Goal: Information Seeking & Learning: Compare options

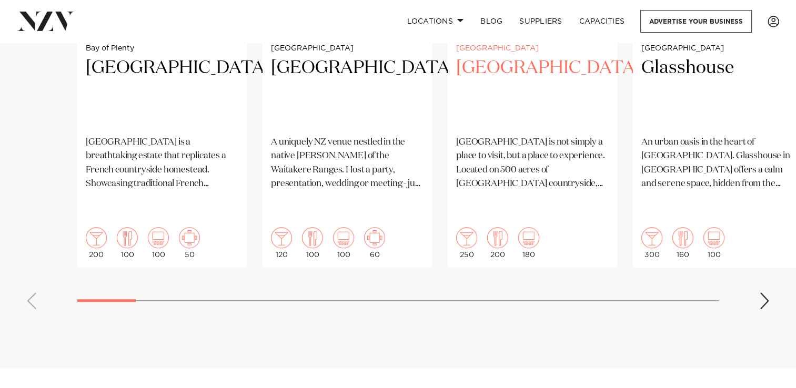
scroll to position [984, 0]
click at [766, 292] on div "Next slide" at bounding box center [764, 300] width 11 height 17
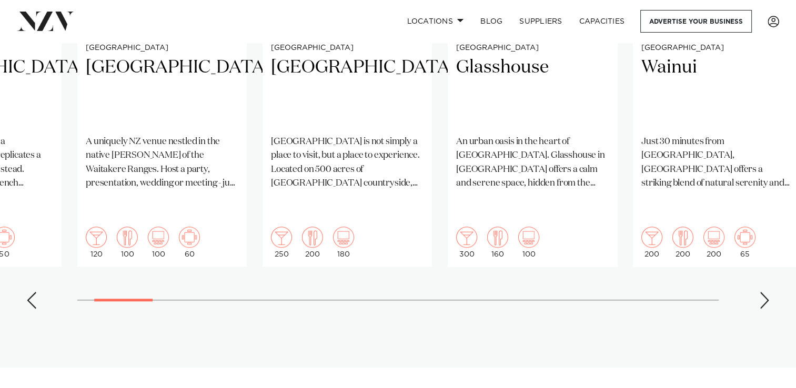
click at [768, 292] on div "Next slide" at bounding box center [764, 300] width 11 height 17
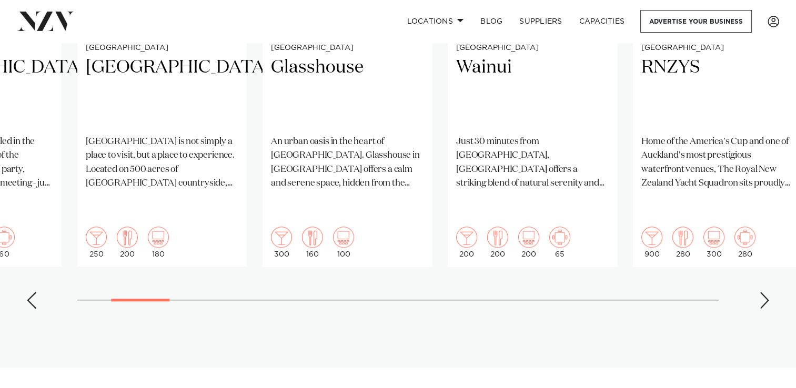
click at [768, 292] on div "Next slide" at bounding box center [764, 300] width 11 height 17
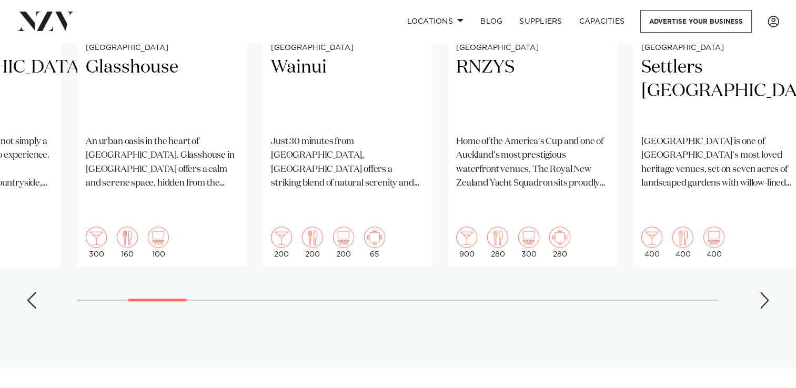
click at [768, 292] on div "Next slide" at bounding box center [764, 300] width 11 height 17
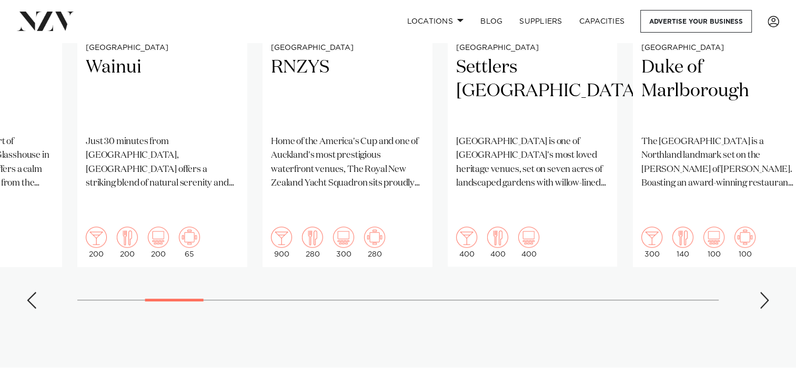
click at [768, 292] on div "Next slide" at bounding box center [764, 300] width 11 height 17
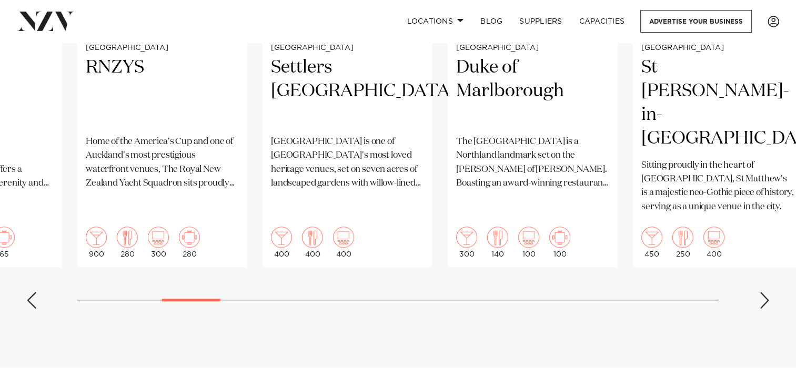
click at [768, 292] on div "Next slide" at bounding box center [764, 300] width 11 height 17
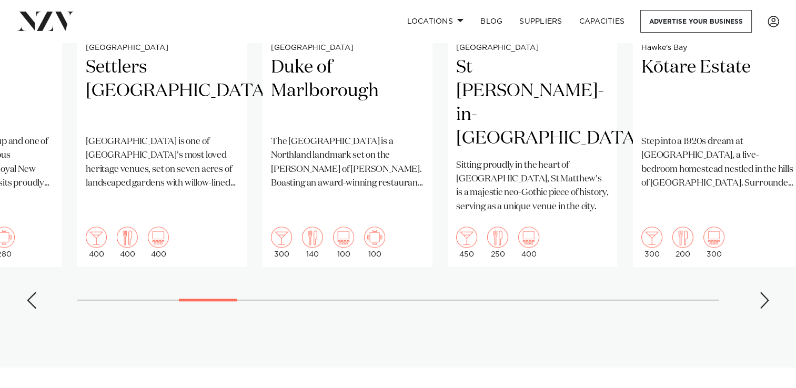
click at [768, 292] on div "Next slide" at bounding box center [764, 300] width 11 height 17
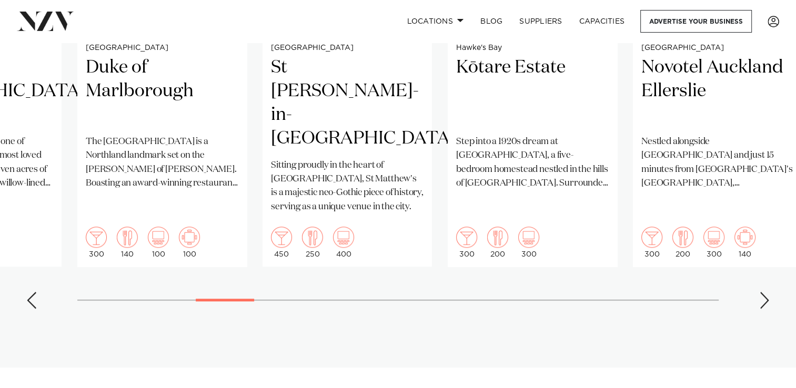
click at [768, 292] on div "Next slide" at bounding box center [764, 300] width 11 height 17
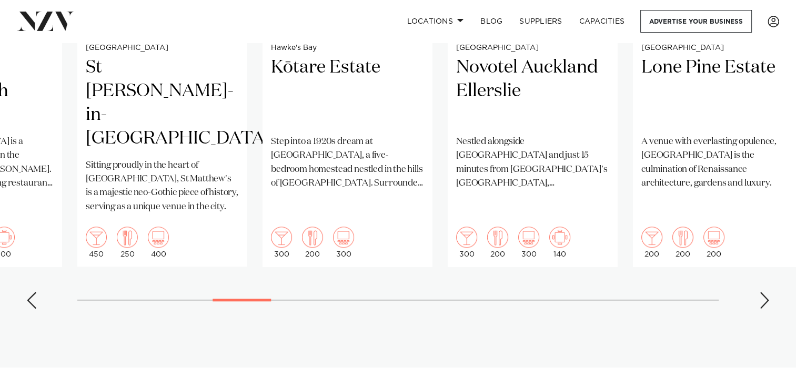
click at [768, 292] on div "Next slide" at bounding box center [764, 300] width 11 height 17
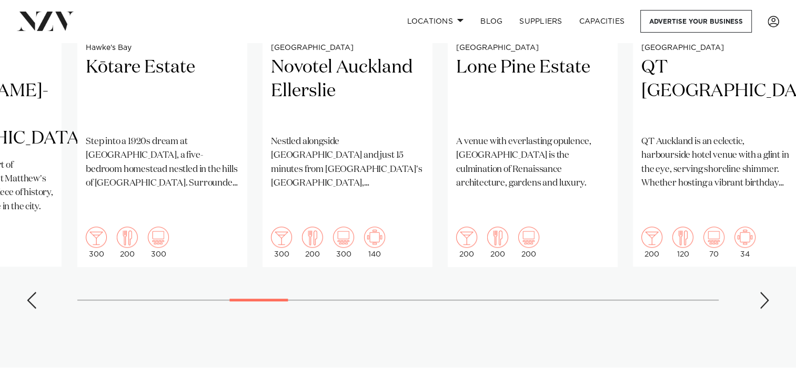
click at [768, 292] on div "Next slide" at bounding box center [764, 300] width 11 height 17
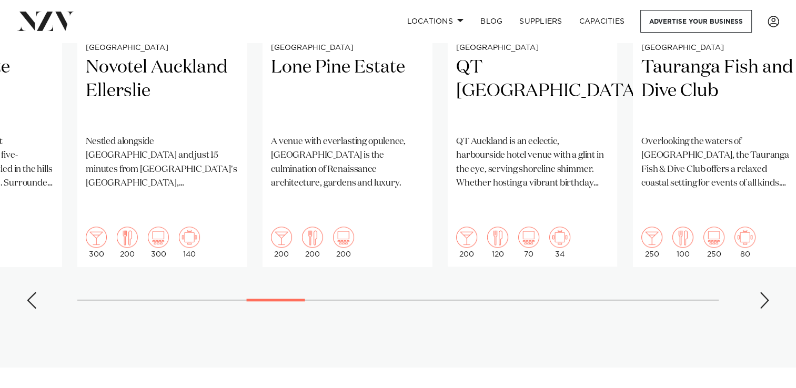
click at [768, 292] on div "Next slide" at bounding box center [764, 300] width 11 height 17
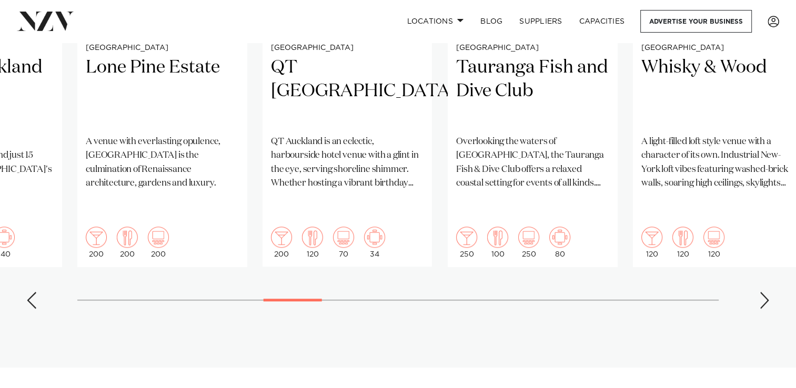
click at [768, 292] on div "Next slide" at bounding box center [764, 300] width 11 height 17
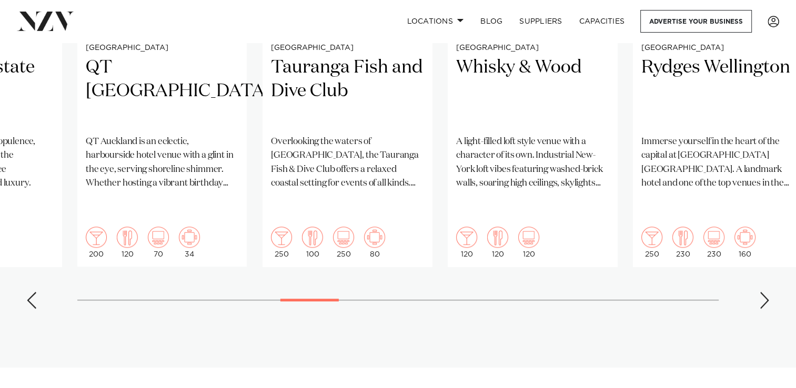
click at [768, 292] on div "Next slide" at bounding box center [764, 300] width 11 height 17
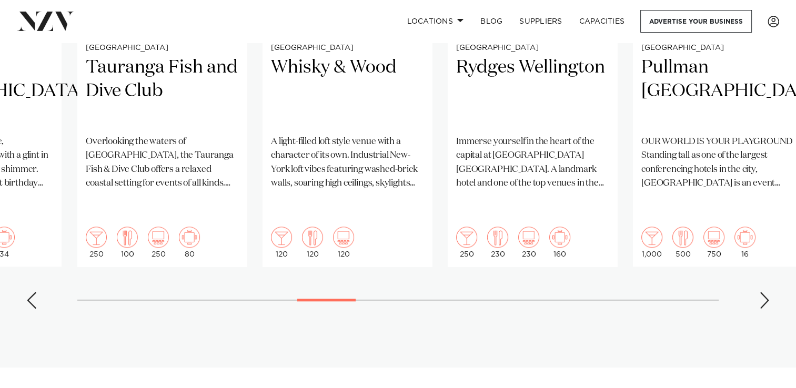
click at [768, 292] on div "Next slide" at bounding box center [764, 300] width 11 height 17
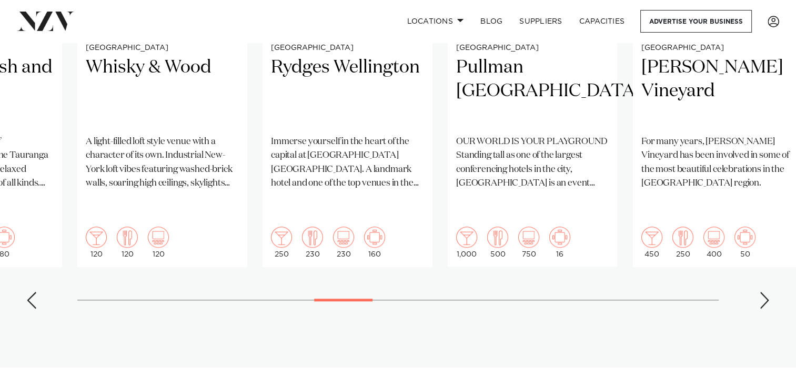
click at [768, 292] on div "Next slide" at bounding box center [764, 300] width 11 height 17
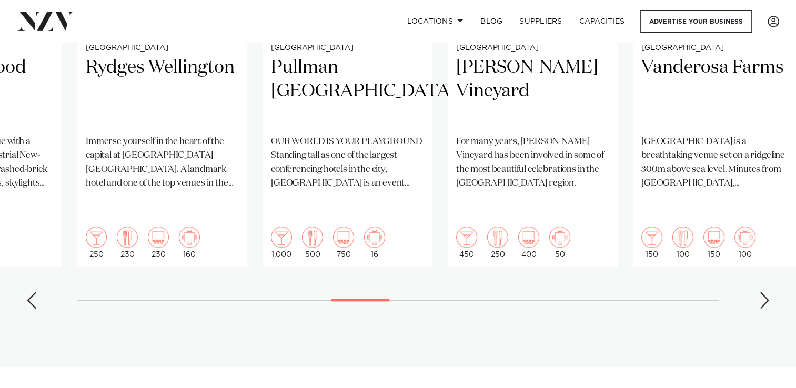
click at [768, 292] on div "Next slide" at bounding box center [764, 300] width 11 height 17
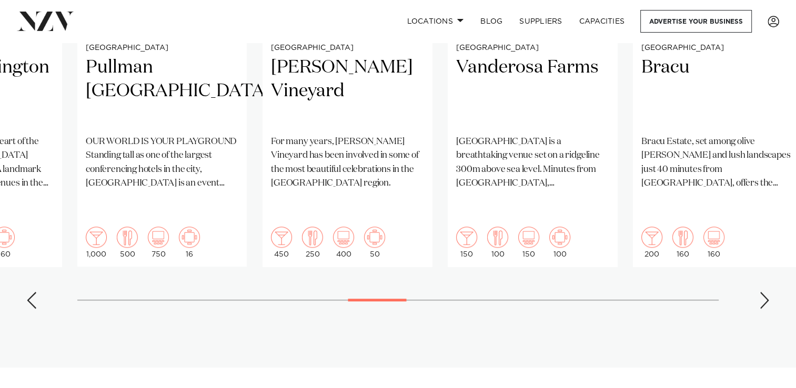
click at [768, 292] on div "Next slide" at bounding box center [764, 300] width 11 height 17
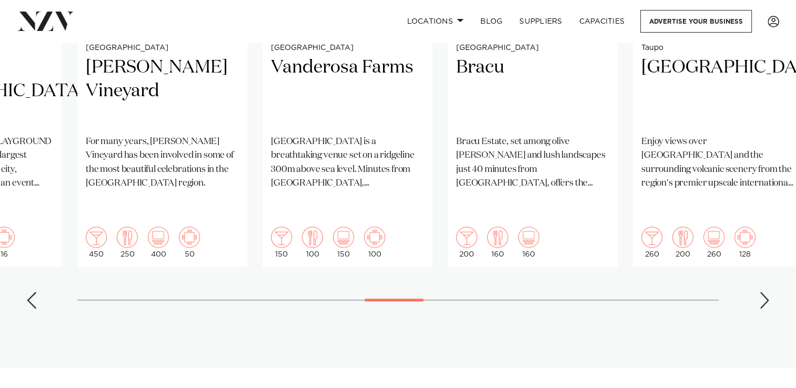
click at [768, 292] on div "Next slide" at bounding box center [764, 300] width 11 height 17
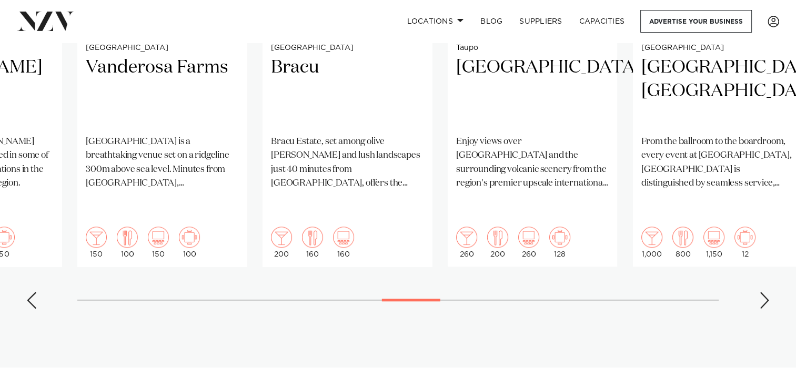
click at [766, 292] on div "Next slide" at bounding box center [764, 300] width 11 height 17
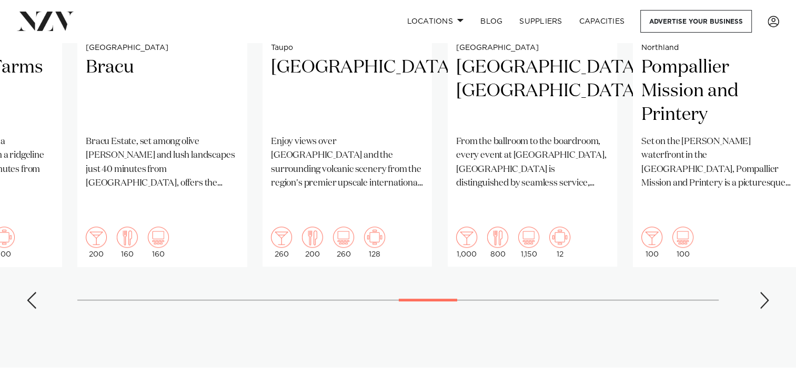
click at [766, 292] on div "Next slide" at bounding box center [764, 300] width 11 height 17
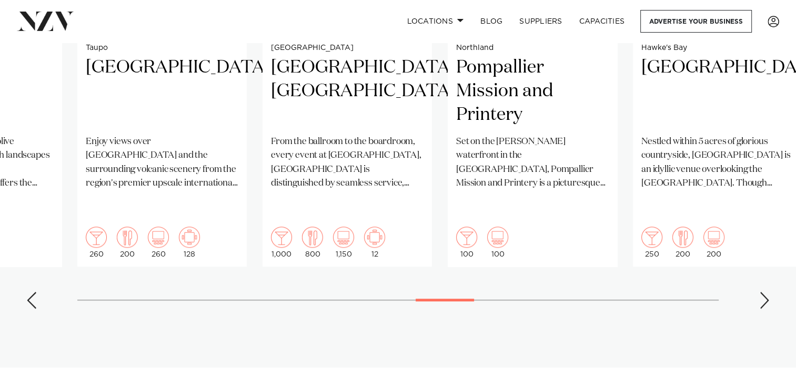
click at [765, 292] on div "Next slide" at bounding box center [764, 300] width 11 height 17
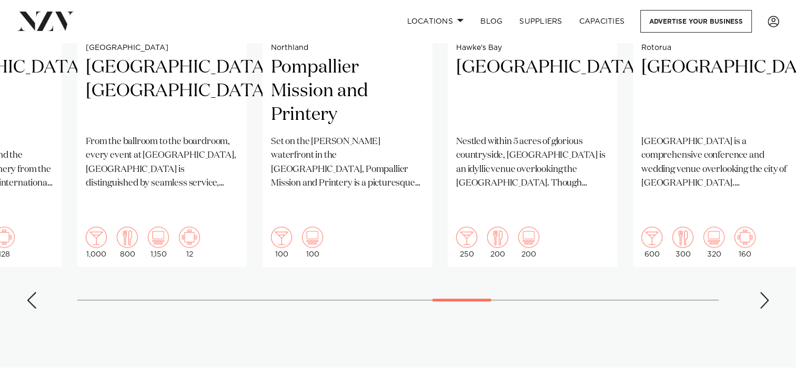
click at [765, 292] on div "Next slide" at bounding box center [764, 300] width 11 height 17
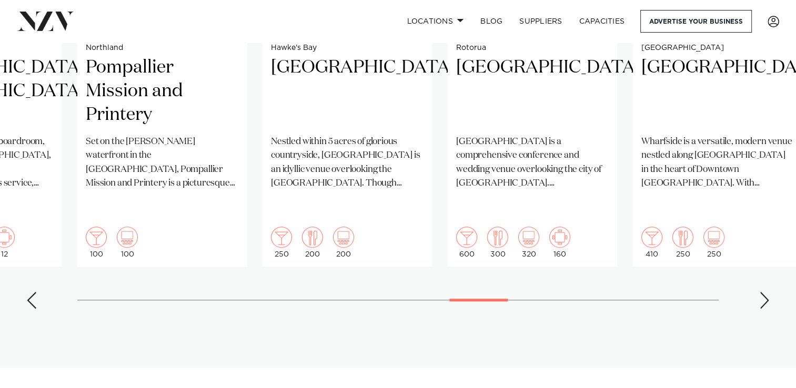
click at [765, 292] on div "Next slide" at bounding box center [764, 300] width 11 height 17
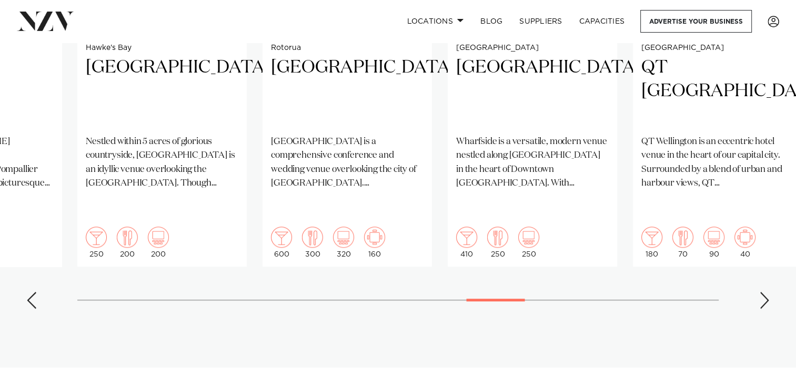
click at [766, 292] on div "Next slide" at bounding box center [764, 300] width 11 height 17
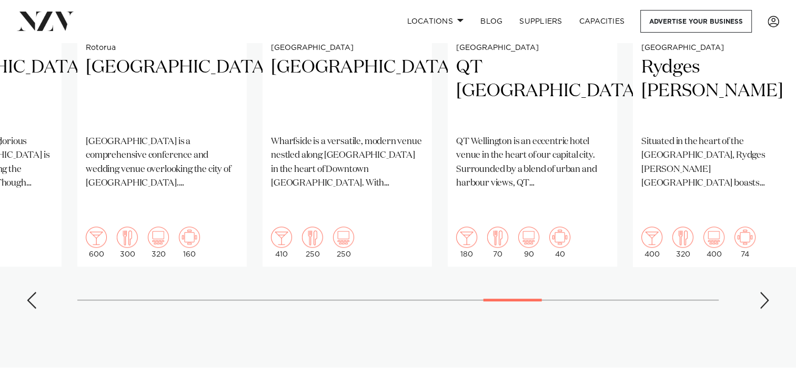
click at [766, 292] on div "Next slide" at bounding box center [764, 300] width 11 height 17
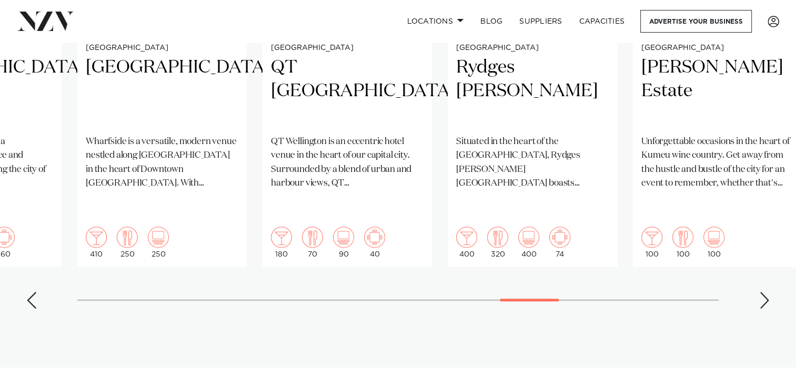
click at [766, 292] on div "Next slide" at bounding box center [764, 300] width 11 height 17
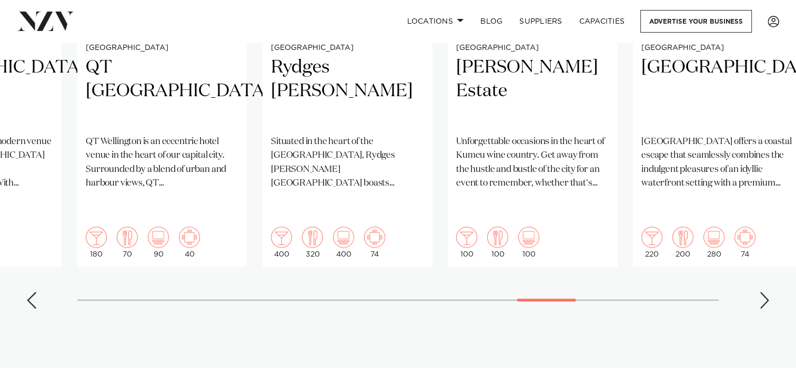
click at [766, 292] on div "Next slide" at bounding box center [764, 300] width 11 height 17
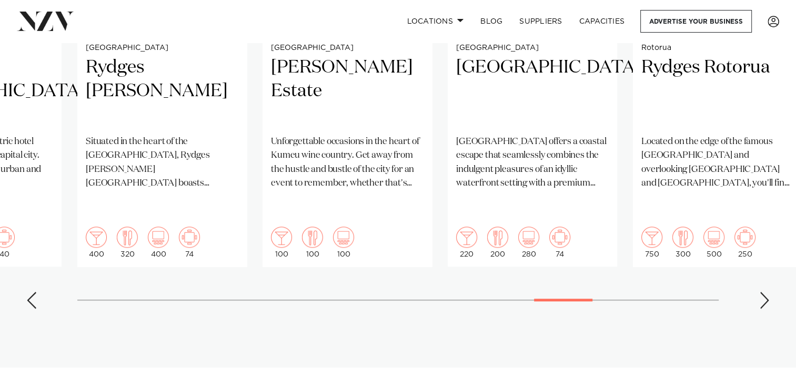
click at [759, 292] on div "Next slide" at bounding box center [764, 300] width 11 height 17
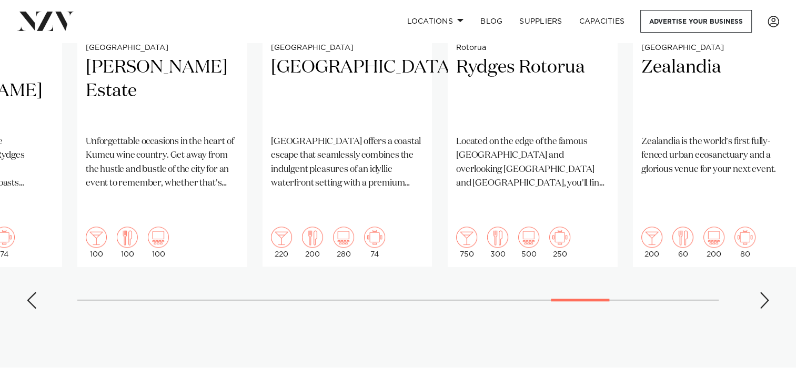
click at [759, 292] on div "Next slide" at bounding box center [764, 300] width 11 height 17
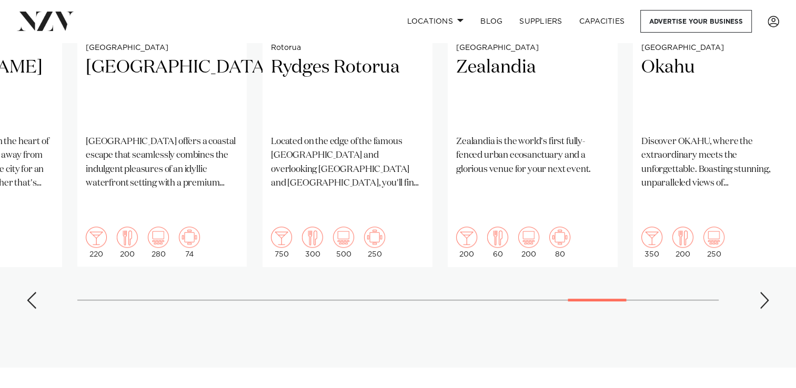
click at [759, 292] on div "Next slide" at bounding box center [764, 300] width 11 height 17
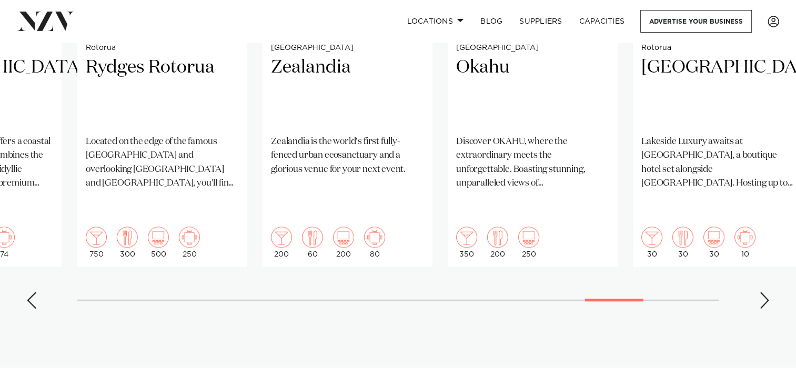
click at [759, 292] on div "Next slide" at bounding box center [764, 300] width 11 height 17
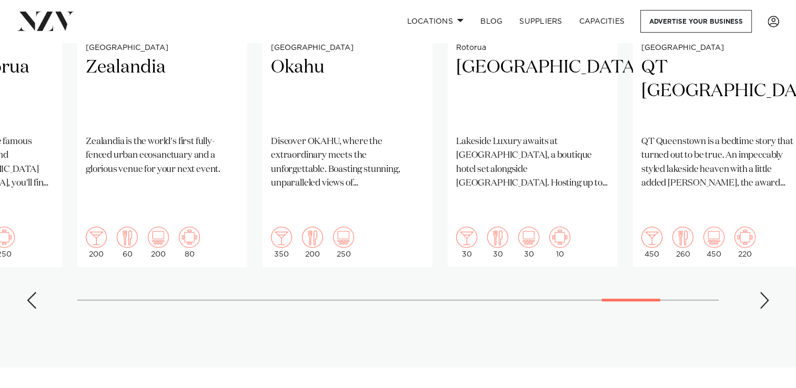
click at [759, 292] on div "Next slide" at bounding box center [764, 300] width 11 height 17
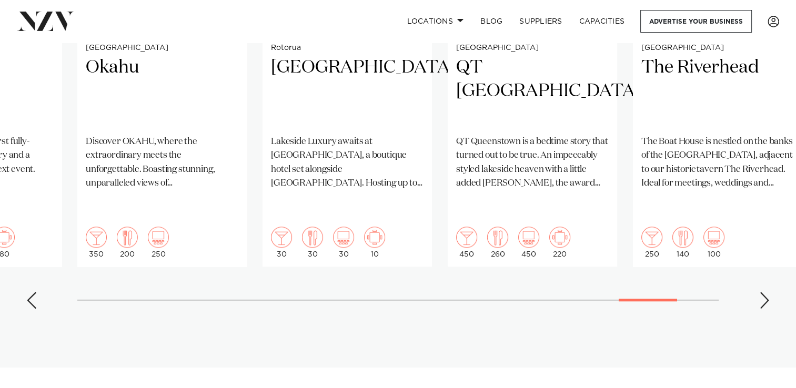
click at [759, 292] on div "Next slide" at bounding box center [764, 300] width 11 height 17
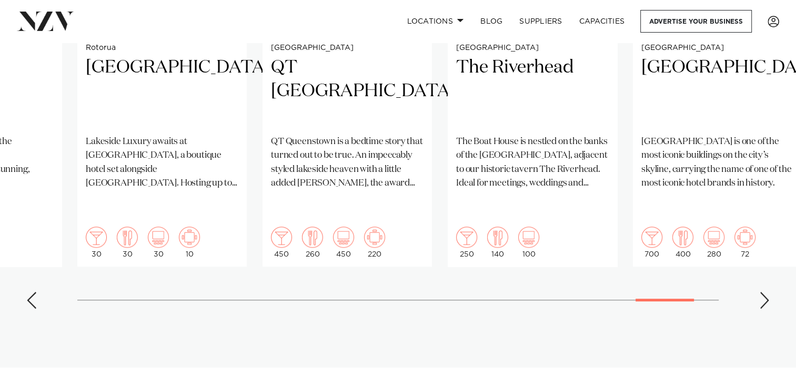
click at [759, 292] on div "Next slide" at bounding box center [764, 300] width 11 height 17
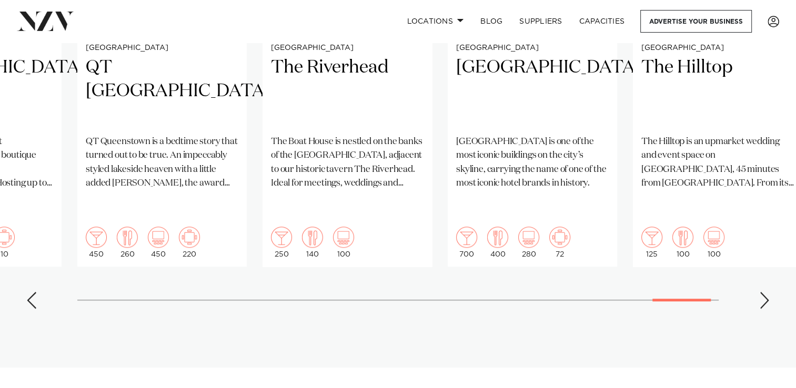
click at [759, 292] on div "Next slide" at bounding box center [764, 300] width 11 height 17
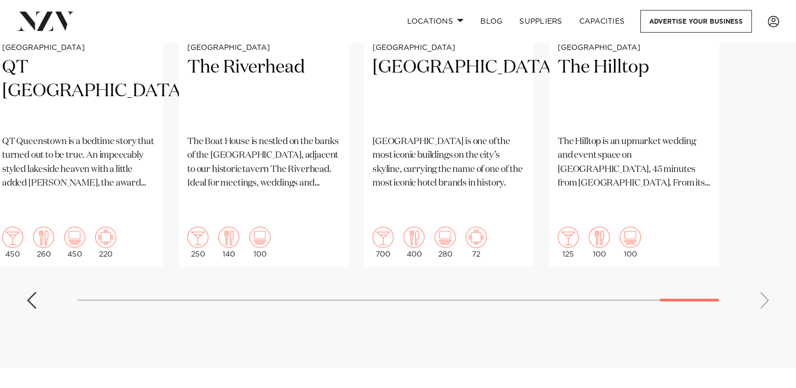
click at [759, 270] on swiper-container "Bay of Plenty Villa Vie Villa Vie is a breathtaking estate that replicates a Fr…" at bounding box center [398, 62] width 796 height 509
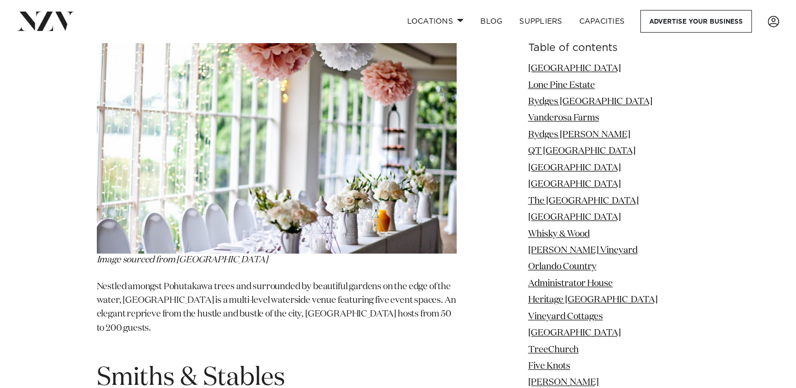
scroll to position [12971, 0]
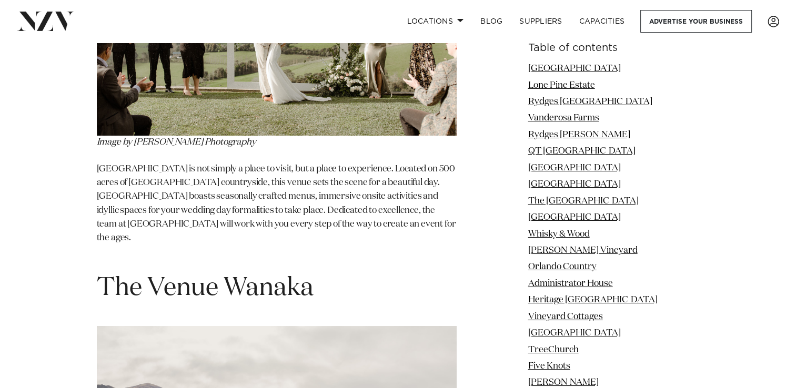
scroll to position [0, 0]
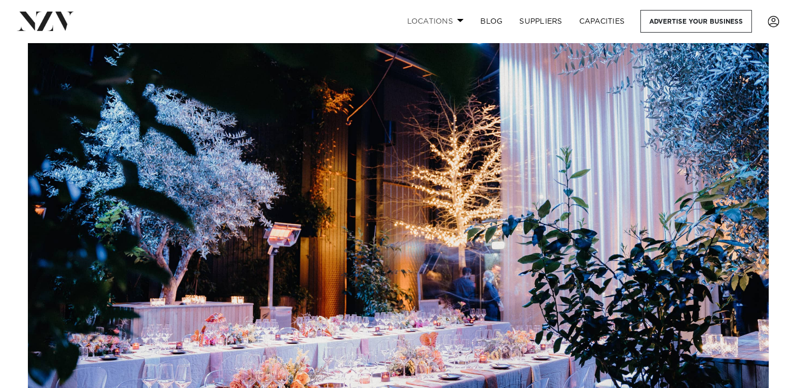
click at [444, 20] on link "Locations" at bounding box center [435, 21] width 74 height 23
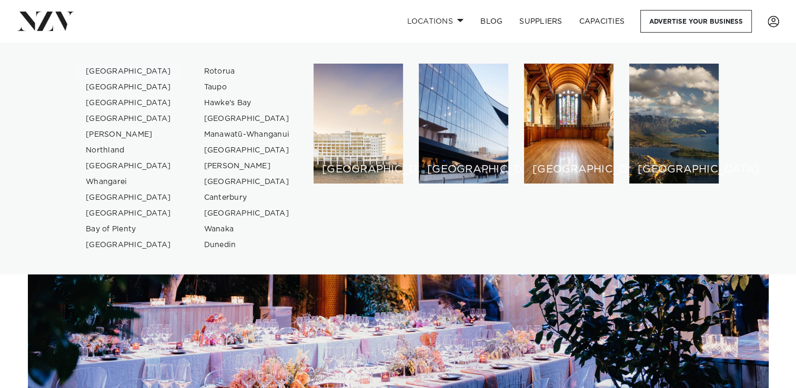
click at [107, 69] on link "[GEOGRAPHIC_DATA]" at bounding box center [128, 72] width 103 height 16
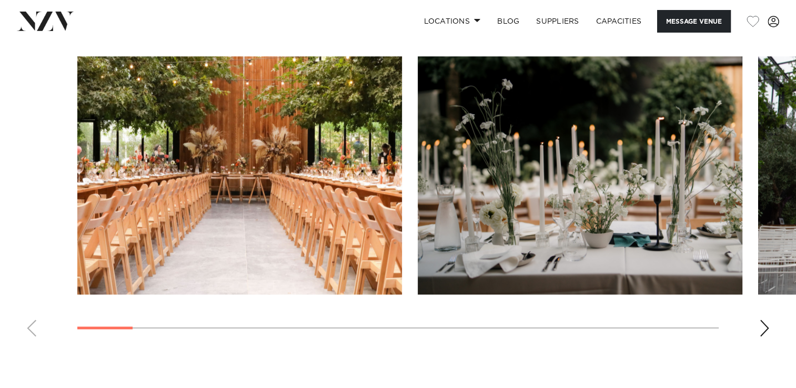
scroll to position [1050, 0]
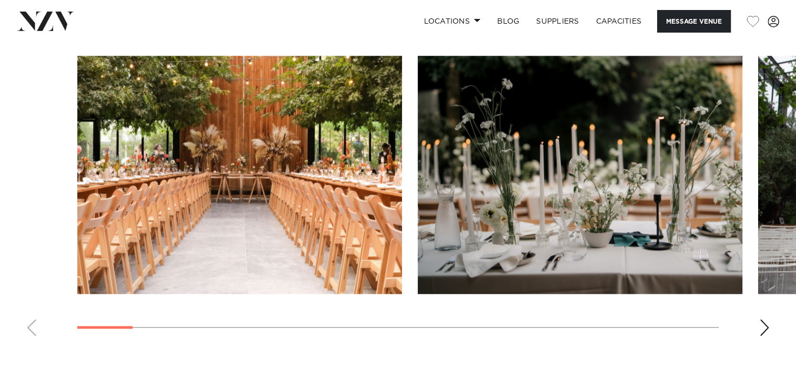
click at [322, 224] on img "1 / 22" at bounding box center [239, 175] width 325 height 238
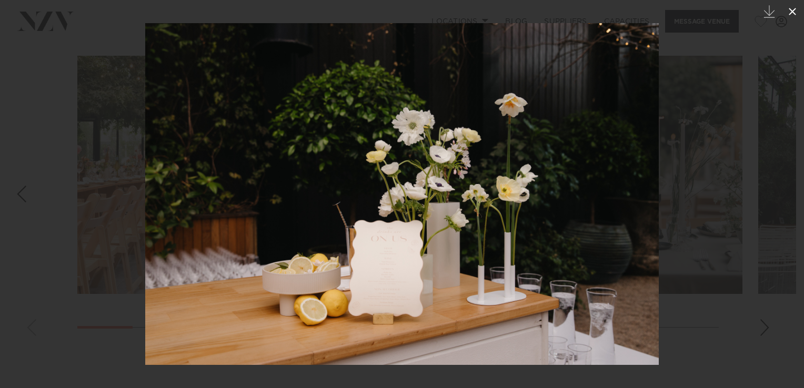
click at [788, 9] on icon at bounding box center [792, 11] width 13 height 13
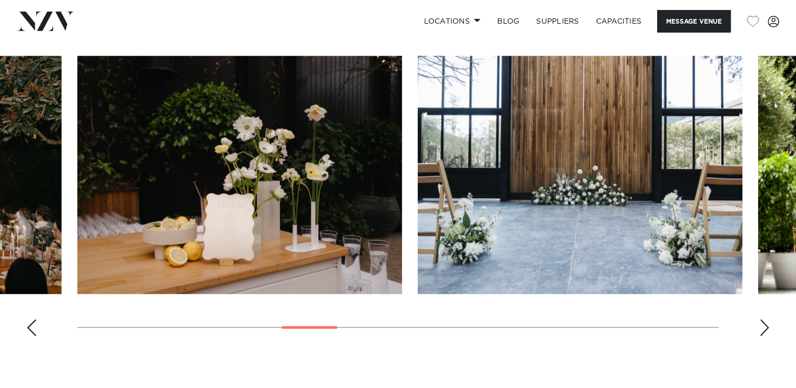
click at [763, 322] on div "Next slide" at bounding box center [764, 327] width 11 height 17
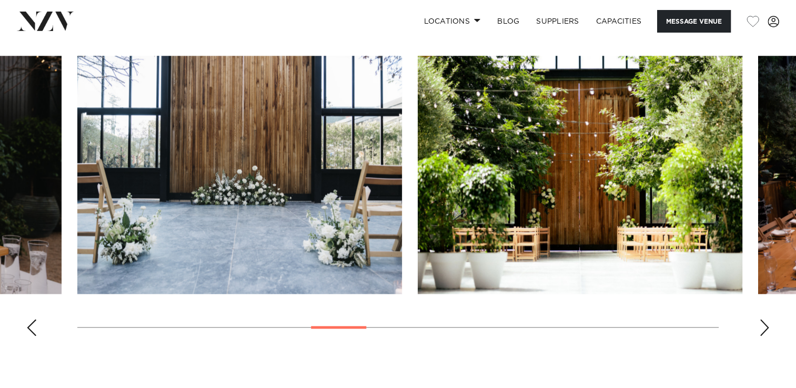
click at [763, 322] on div "Next slide" at bounding box center [764, 327] width 11 height 17
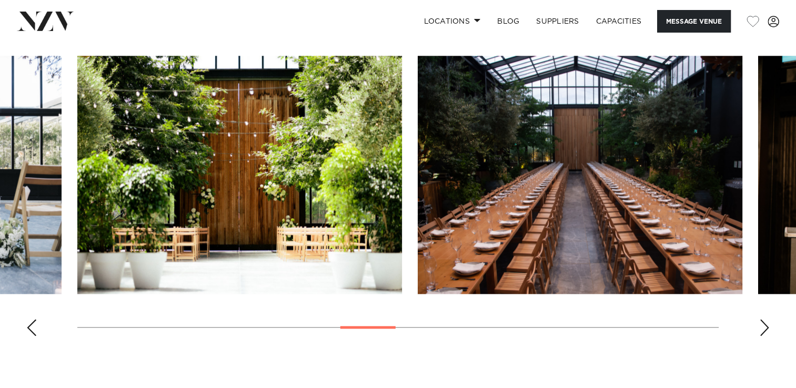
click at [763, 322] on div "Next slide" at bounding box center [764, 327] width 11 height 17
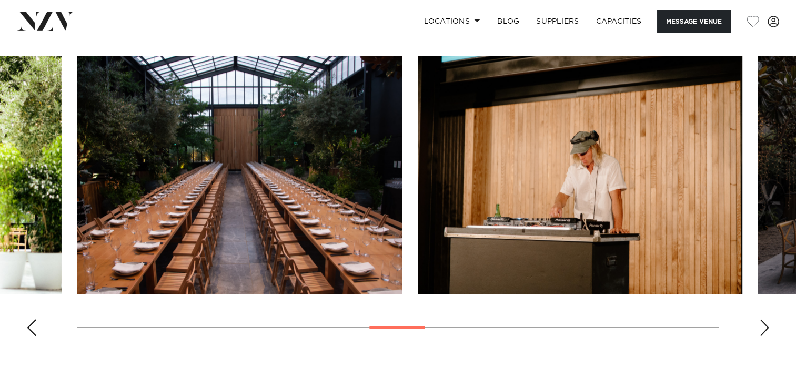
click at [762, 321] on div "Next slide" at bounding box center [764, 327] width 11 height 17
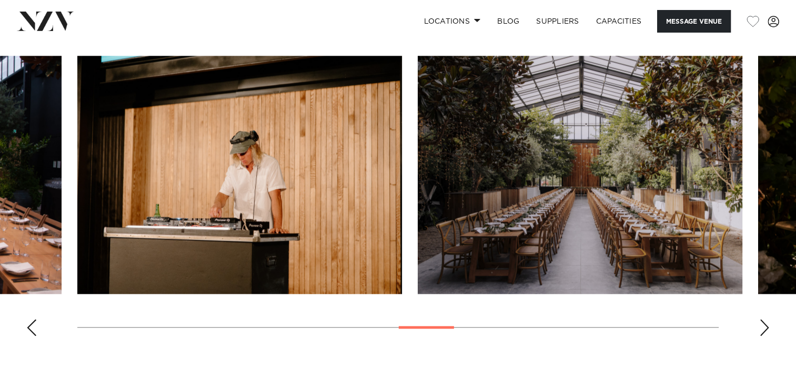
click at [762, 321] on div "Next slide" at bounding box center [764, 327] width 11 height 17
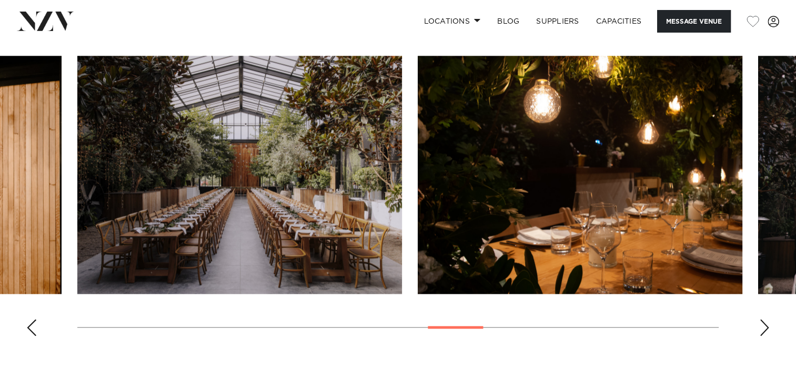
click at [762, 321] on div "Next slide" at bounding box center [764, 327] width 11 height 17
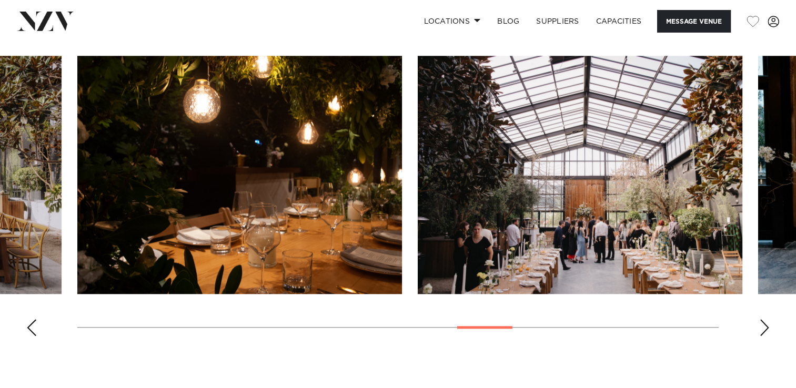
click at [762, 321] on div "Next slide" at bounding box center [764, 327] width 11 height 17
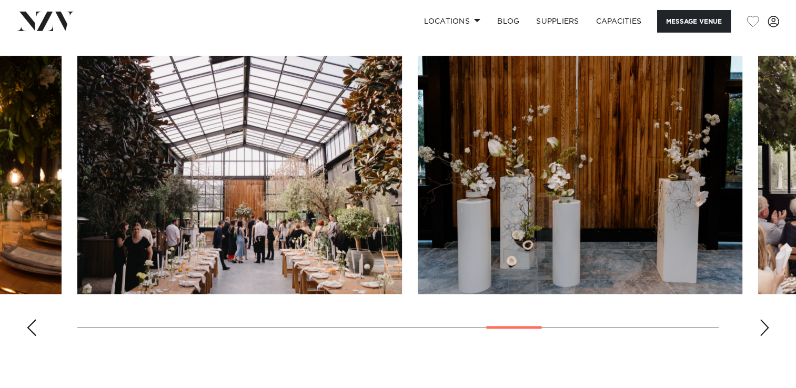
click at [762, 321] on div "Next slide" at bounding box center [764, 327] width 11 height 17
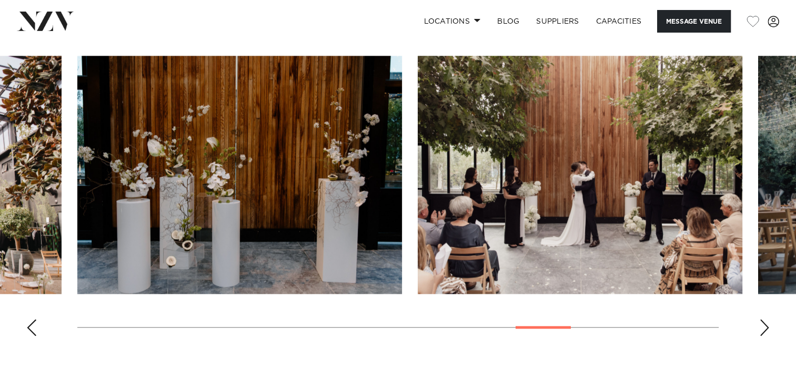
click at [762, 321] on div "Next slide" at bounding box center [764, 327] width 11 height 17
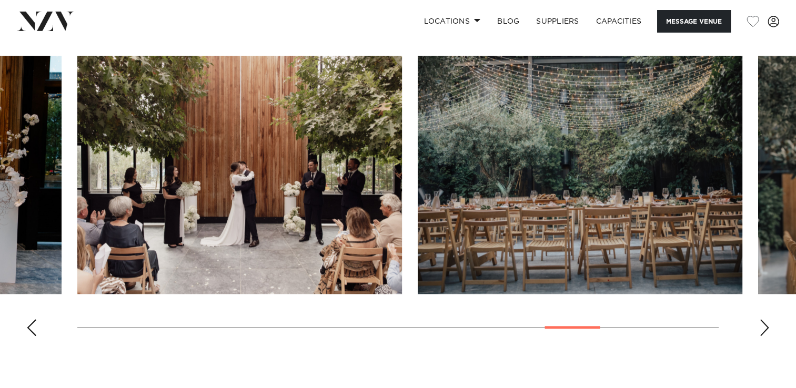
click at [762, 321] on div "Next slide" at bounding box center [764, 327] width 11 height 17
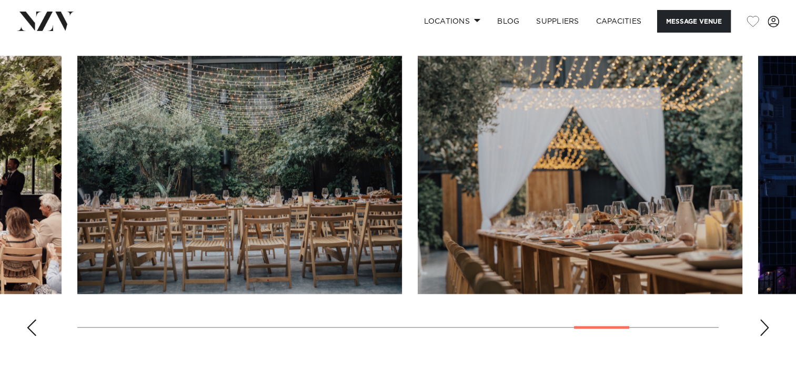
click at [762, 321] on div "Next slide" at bounding box center [764, 327] width 11 height 17
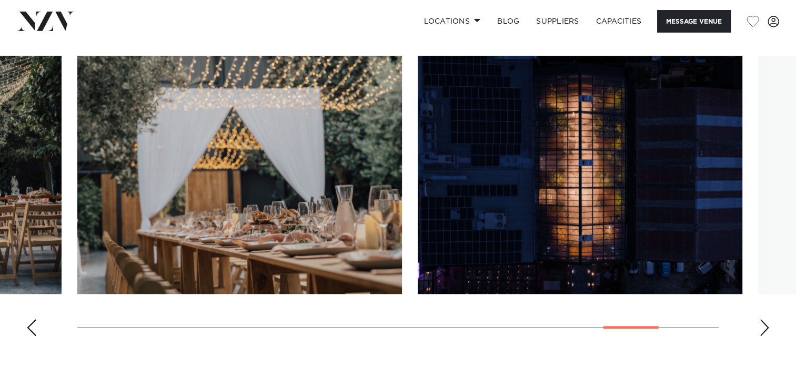
click at [762, 321] on div "Next slide" at bounding box center [764, 327] width 11 height 17
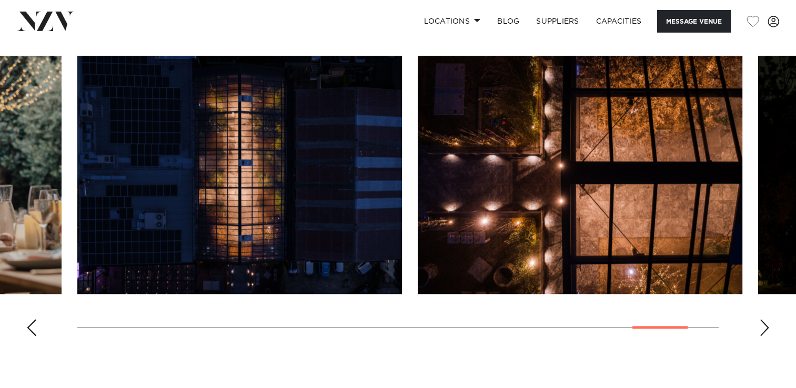
click at [762, 321] on div "Next slide" at bounding box center [764, 327] width 11 height 17
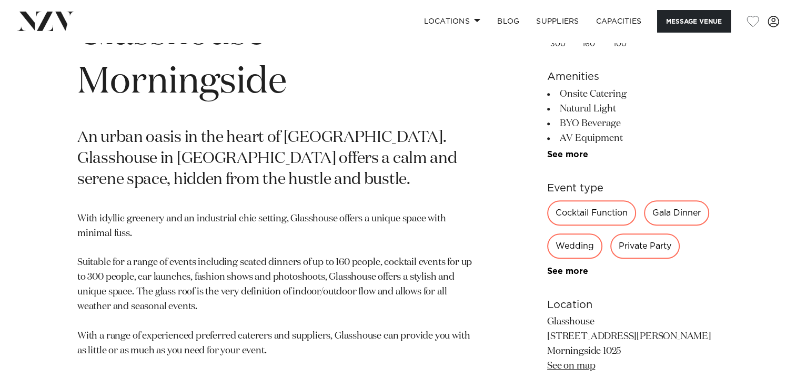
scroll to position [463, 0]
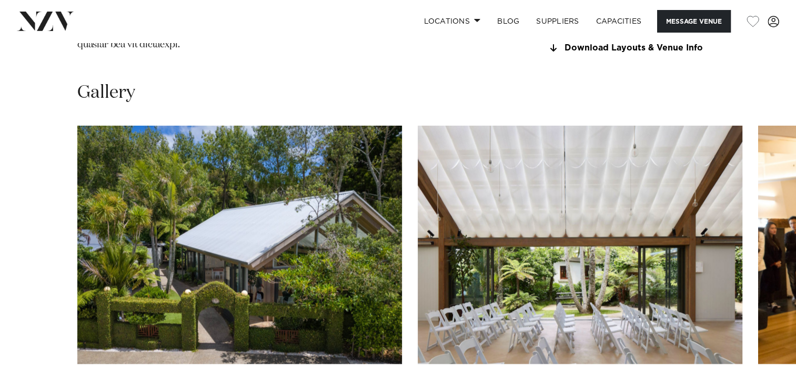
scroll to position [1207, 0]
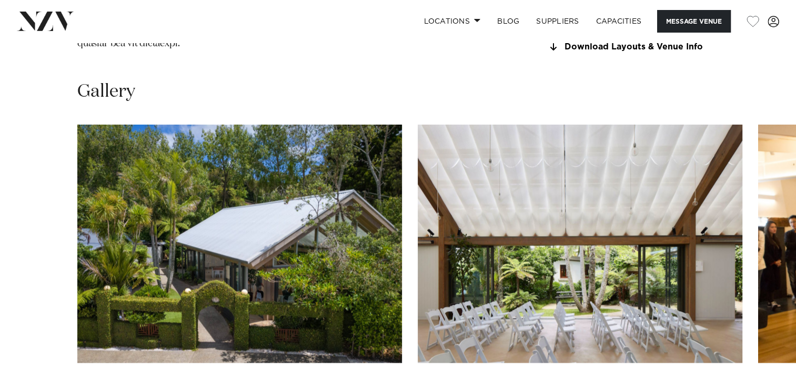
click at [482, 212] on img "2 / 30" at bounding box center [580, 244] width 325 height 238
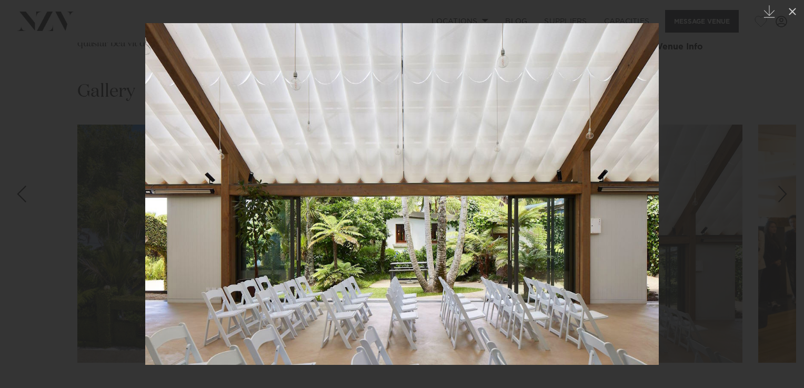
click at [635, 218] on img at bounding box center [401, 194] width 513 height 342
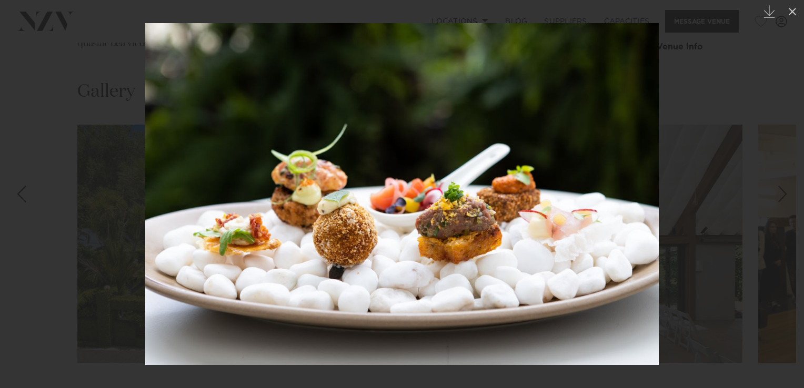
click at [710, 153] on div at bounding box center [402, 194] width 804 height 388
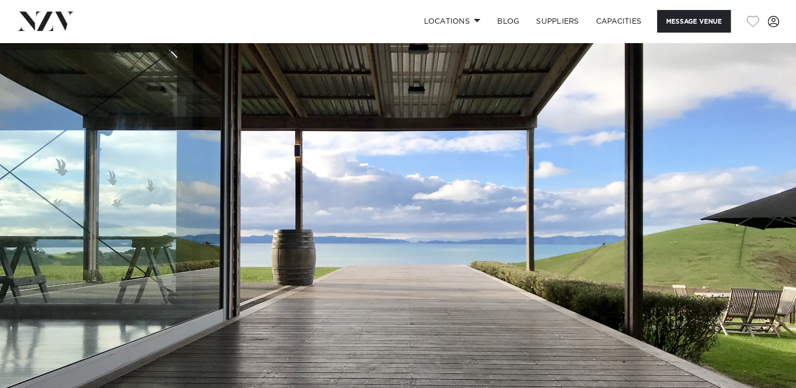
click at [401, 215] on img at bounding box center [398, 229] width 796 height 373
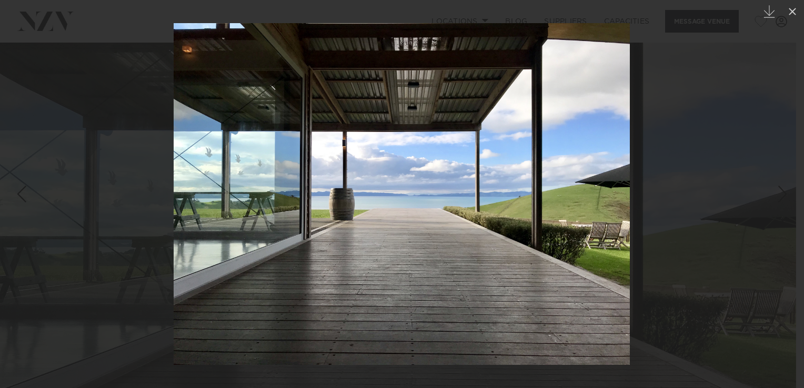
click at [444, 175] on img at bounding box center [402, 194] width 456 height 342
click at [589, 174] on img at bounding box center [402, 194] width 456 height 342
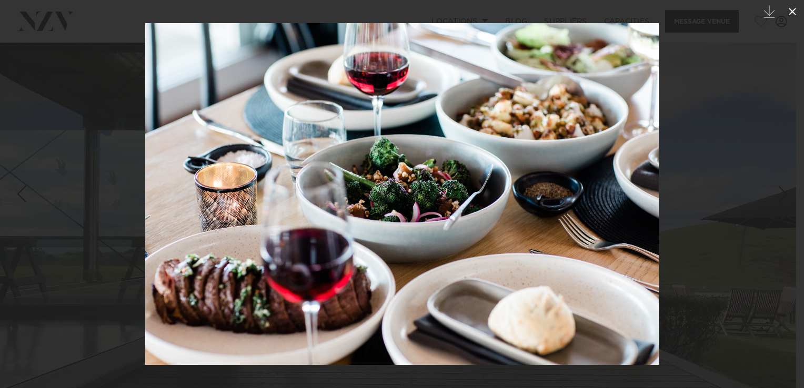
click at [792, 12] on icon at bounding box center [791, 11] width 7 height 7
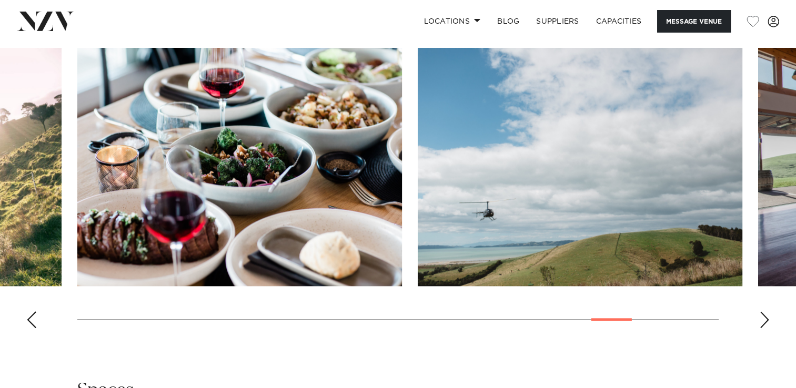
scroll to position [1037, 0]
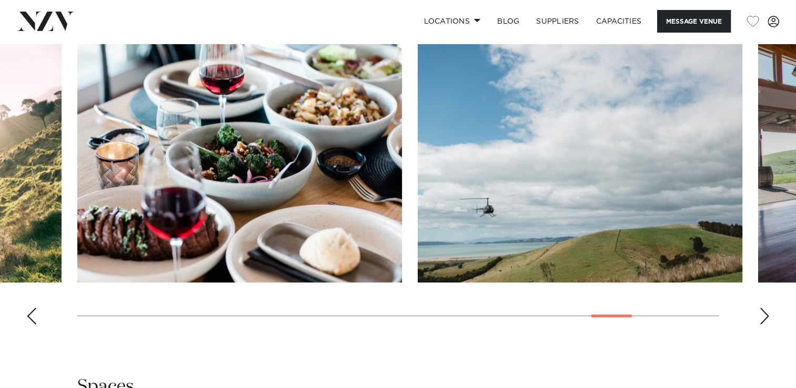
click at [761, 309] on div "Next slide" at bounding box center [764, 316] width 11 height 17
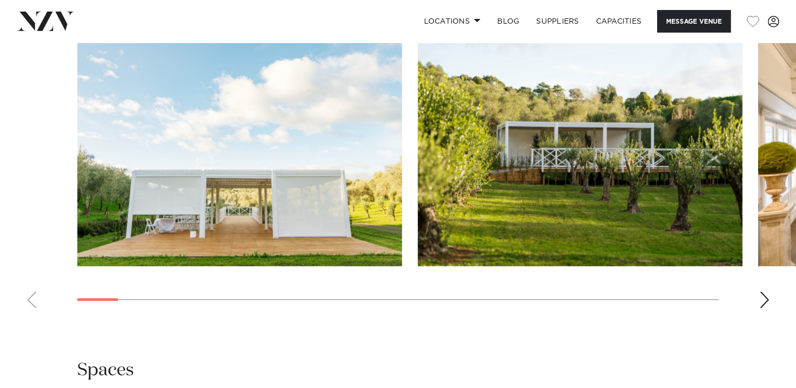
scroll to position [1174, 0]
click at [760, 291] on div "Next slide" at bounding box center [764, 299] width 11 height 17
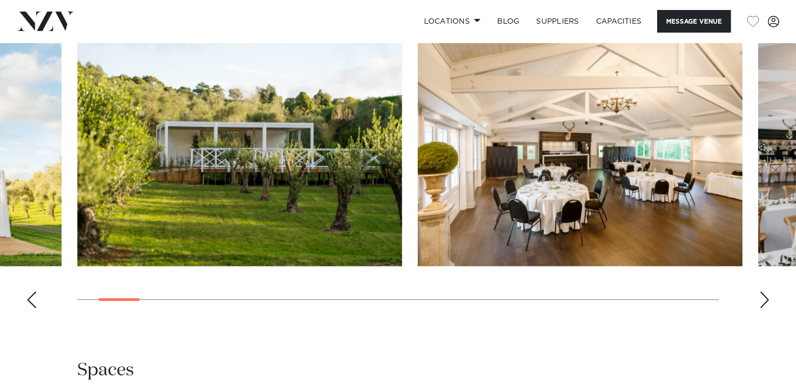
click at [760, 291] on div "Next slide" at bounding box center [764, 299] width 11 height 17
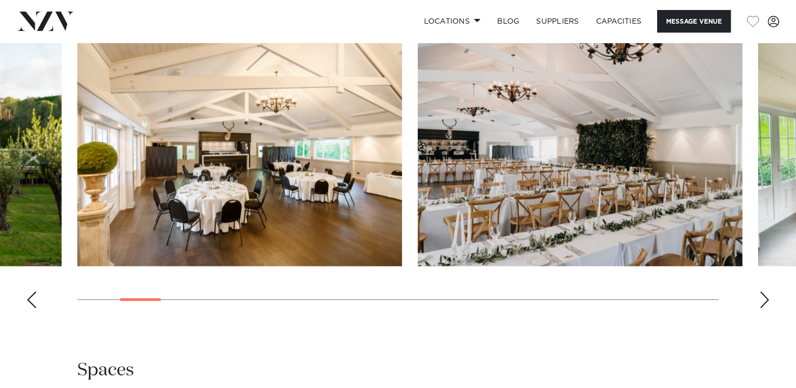
click at [759, 291] on div "Next slide" at bounding box center [764, 299] width 11 height 17
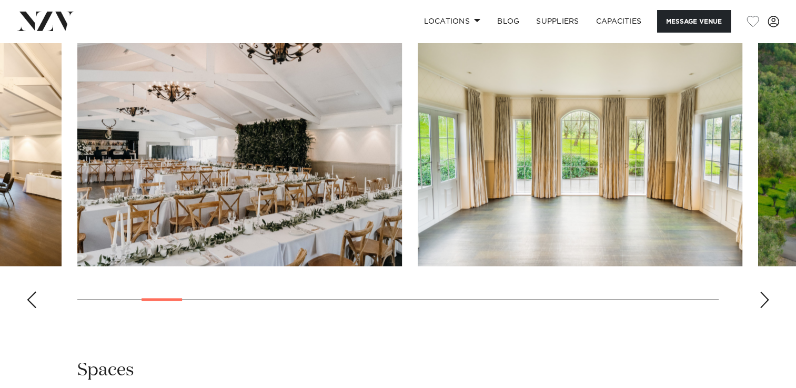
click at [759, 291] on div "Next slide" at bounding box center [764, 299] width 11 height 17
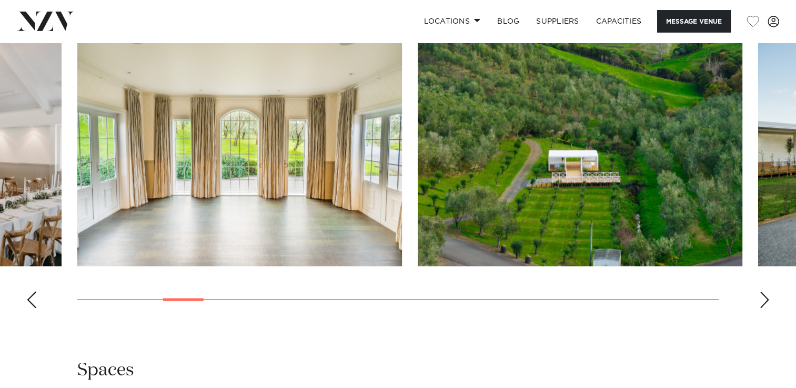
click at [759, 291] on div "Next slide" at bounding box center [764, 299] width 11 height 17
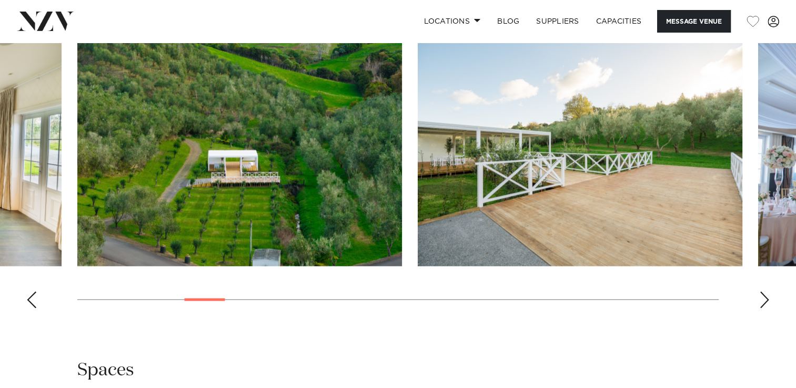
click at [759, 291] on div "Next slide" at bounding box center [764, 299] width 11 height 17
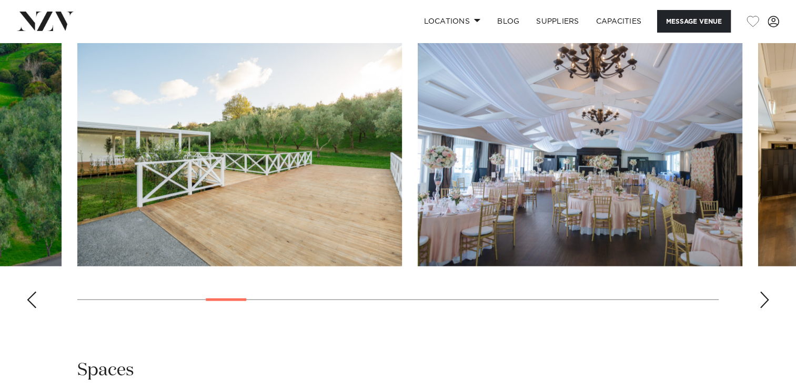
click at [759, 291] on div "Next slide" at bounding box center [764, 299] width 11 height 17
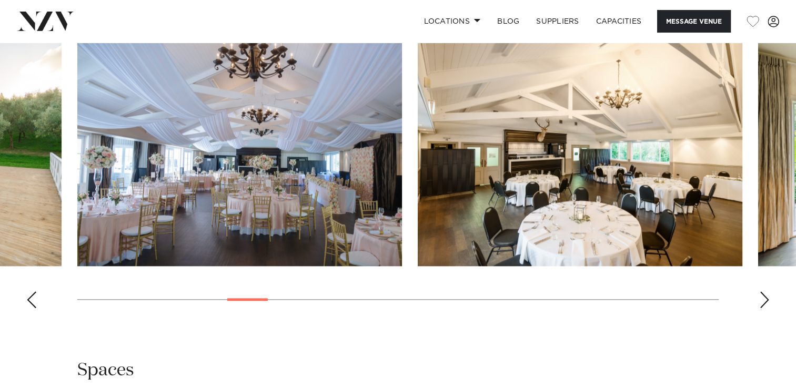
click at [759, 291] on div "Next slide" at bounding box center [764, 299] width 11 height 17
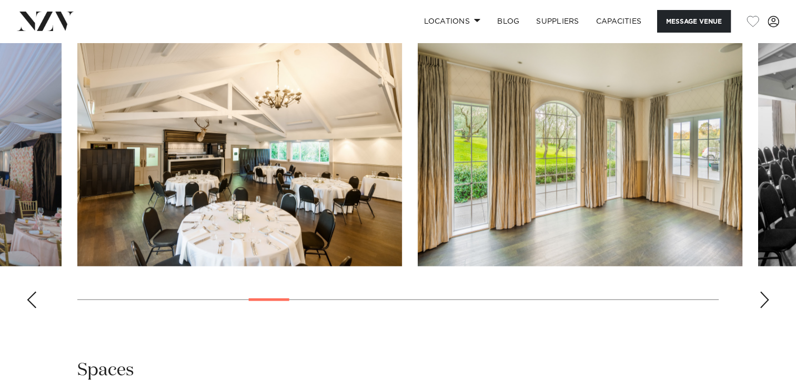
click at [759, 291] on div "Next slide" at bounding box center [764, 299] width 11 height 17
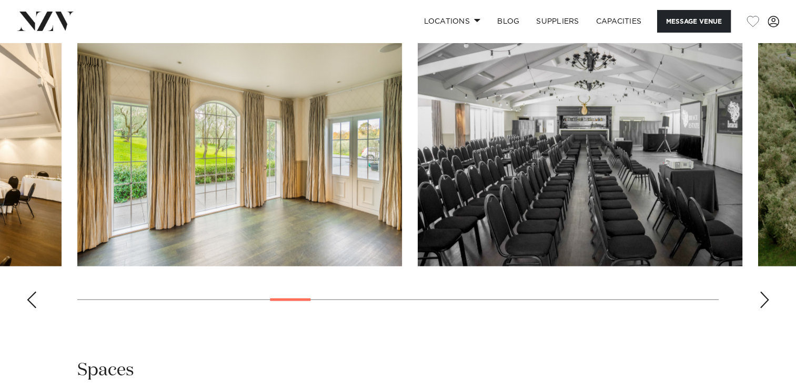
click at [759, 291] on div "Next slide" at bounding box center [764, 299] width 11 height 17
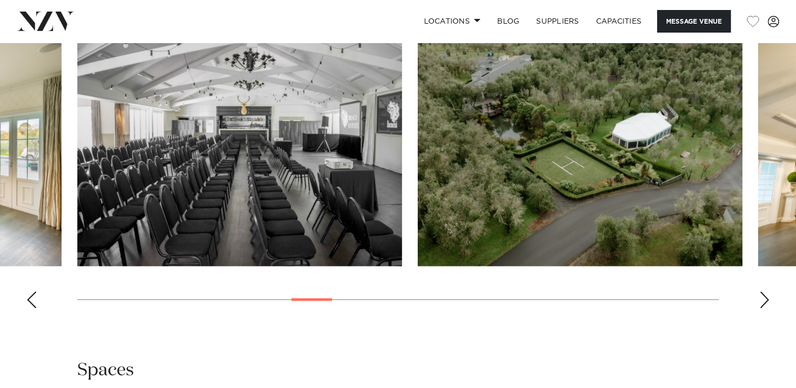
click at [759, 291] on div "Next slide" at bounding box center [764, 299] width 11 height 17
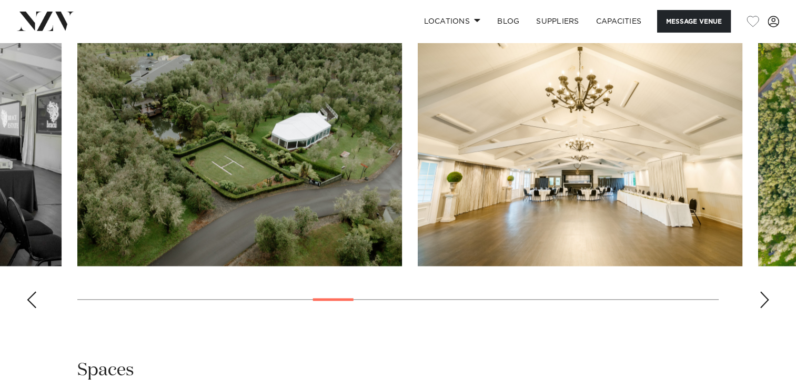
click at [759, 291] on div "Next slide" at bounding box center [764, 299] width 11 height 17
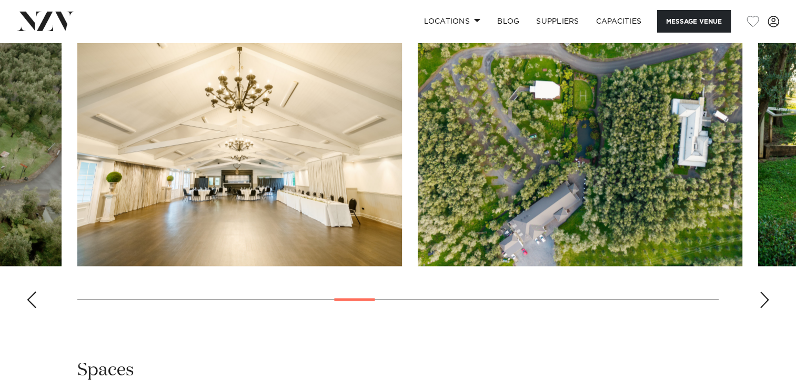
click at [759, 291] on div "Next slide" at bounding box center [764, 299] width 11 height 17
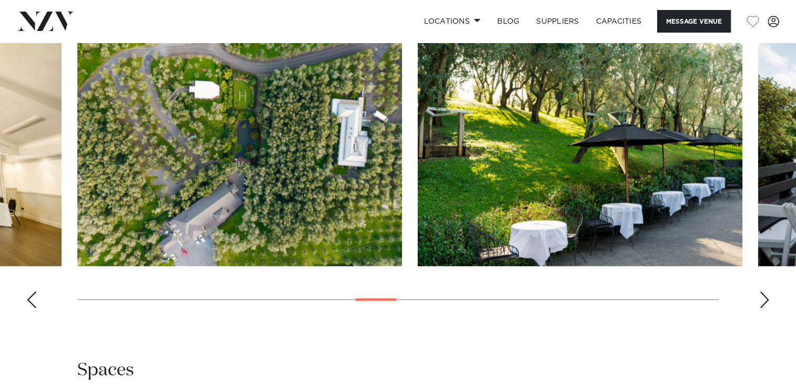
click at [759, 291] on div "Next slide" at bounding box center [764, 299] width 11 height 17
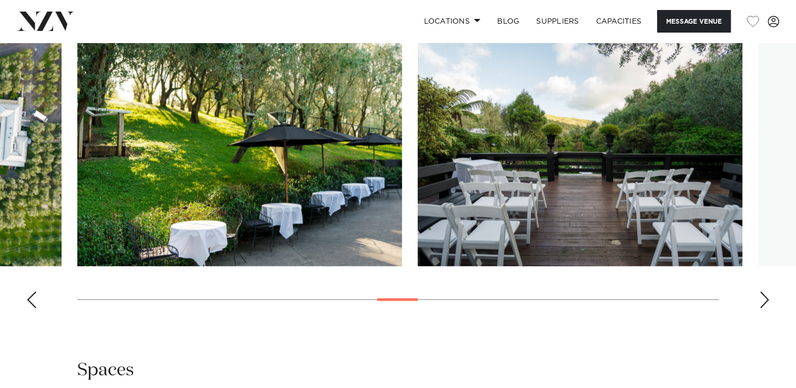
click at [759, 291] on div "Next slide" at bounding box center [764, 299] width 11 height 17
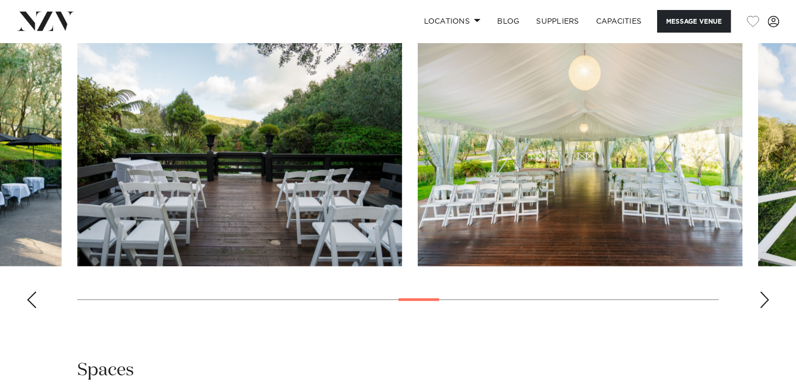
click at [759, 291] on div "Next slide" at bounding box center [764, 299] width 11 height 17
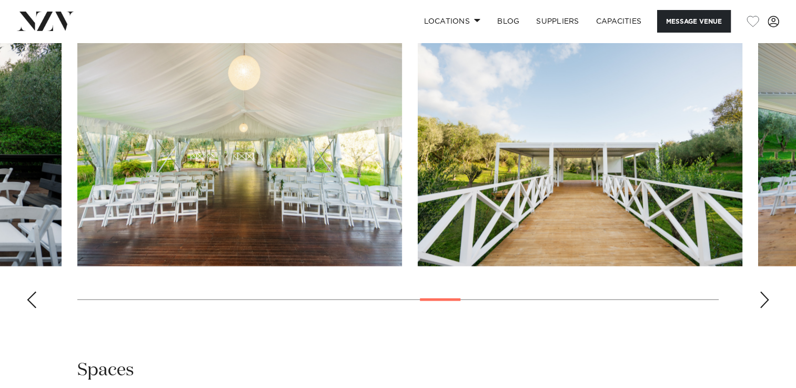
click at [759, 291] on div "Next slide" at bounding box center [764, 299] width 11 height 17
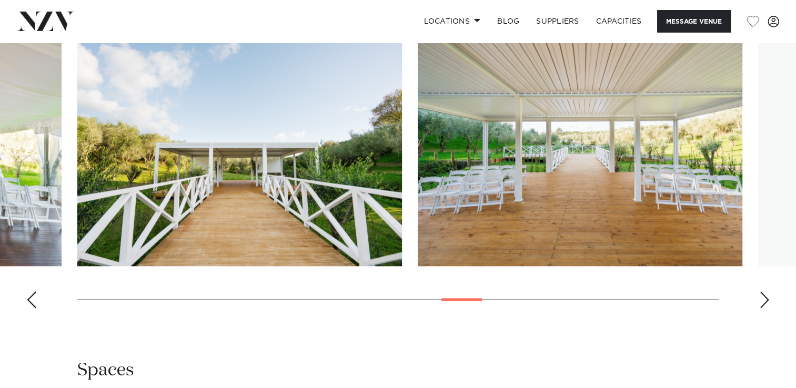
click at [759, 291] on div "Next slide" at bounding box center [764, 299] width 11 height 17
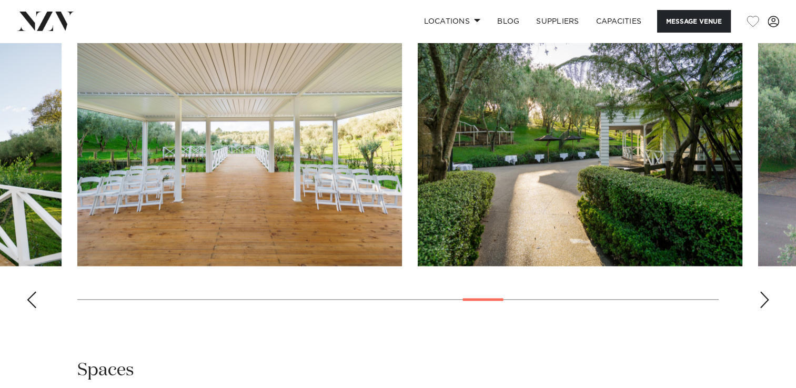
click at [759, 291] on div "Next slide" at bounding box center [764, 299] width 11 height 17
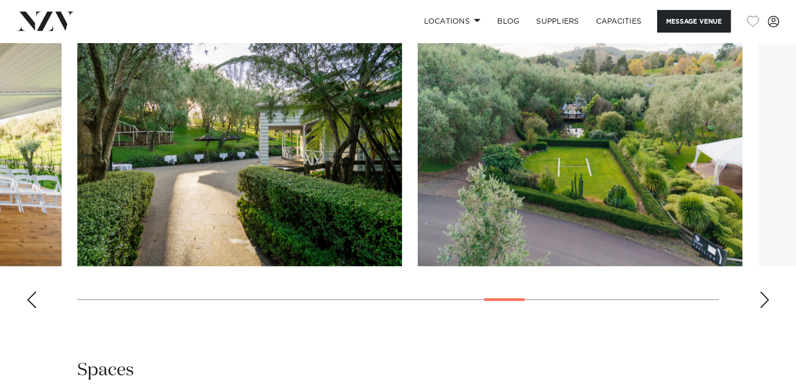
click at [759, 291] on div "Next slide" at bounding box center [764, 299] width 11 height 17
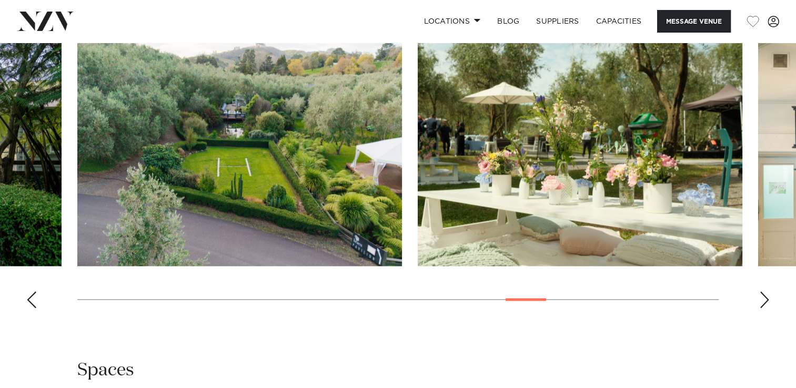
click at [759, 291] on div "Next slide" at bounding box center [764, 299] width 11 height 17
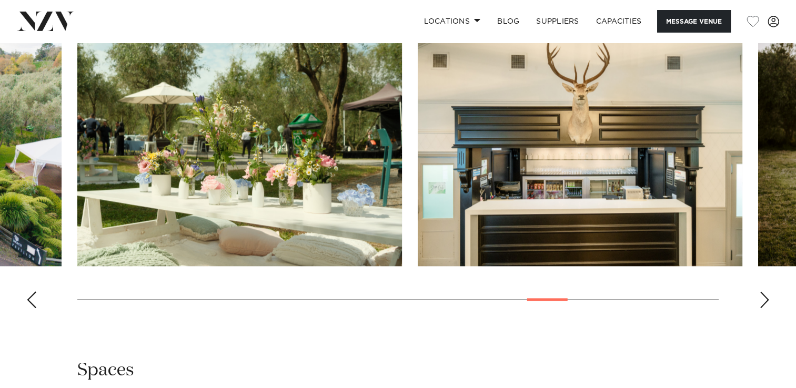
click at [759, 291] on div "Next slide" at bounding box center [764, 299] width 11 height 17
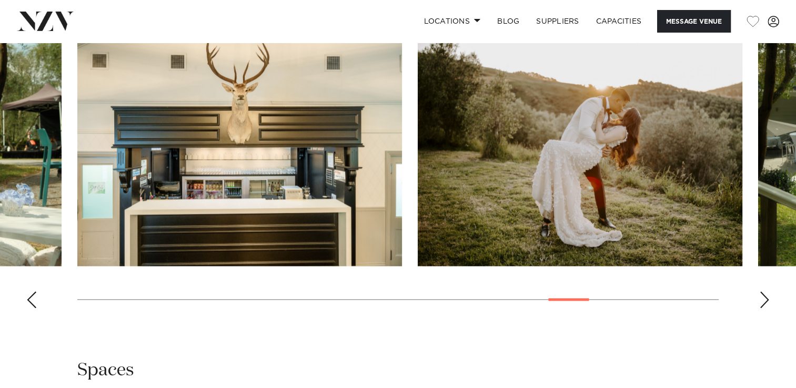
click at [759, 291] on div "Next slide" at bounding box center [764, 299] width 11 height 17
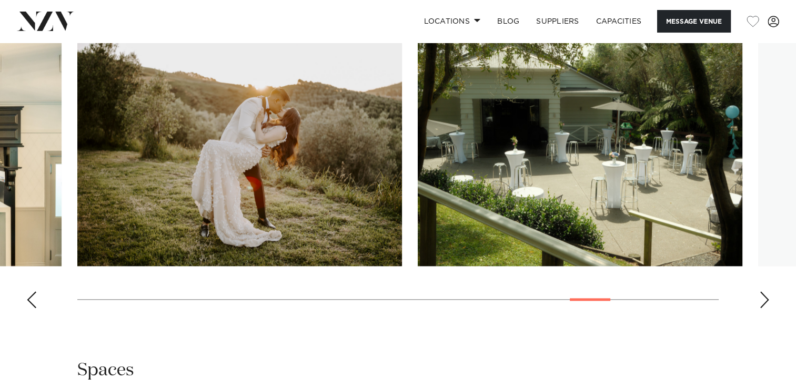
click at [759, 291] on div "Next slide" at bounding box center [764, 299] width 11 height 17
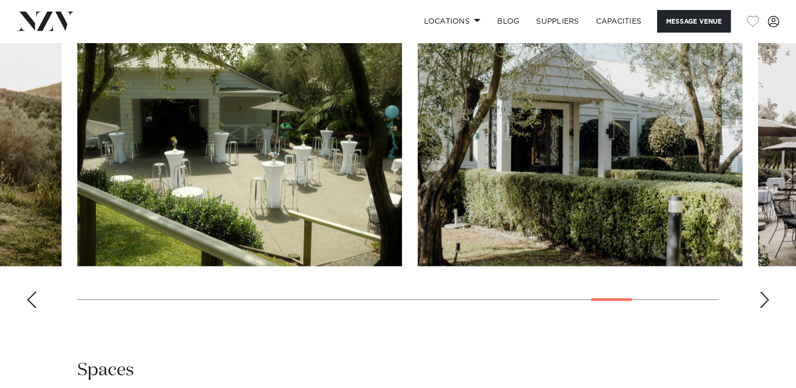
click at [759, 291] on div "Next slide" at bounding box center [764, 299] width 11 height 17
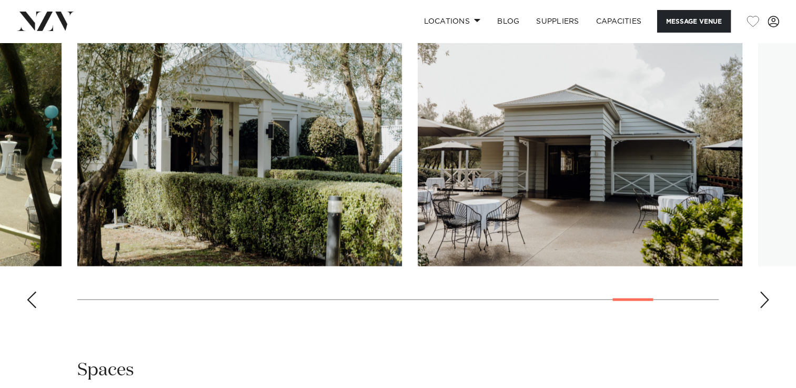
click at [759, 291] on div "Next slide" at bounding box center [764, 299] width 11 height 17
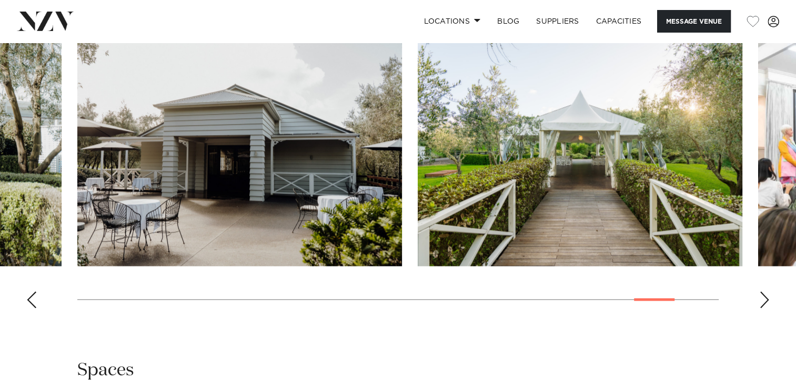
click at [759, 291] on div "Next slide" at bounding box center [764, 299] width 11 height 17
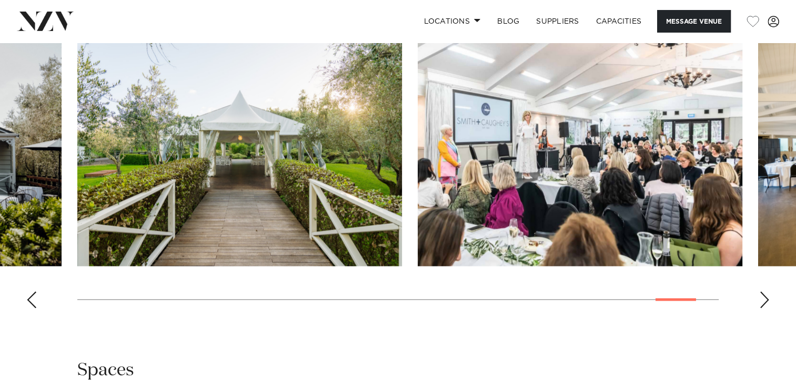
click at [759, 291] on div "Next slide" at bounding box center [764, 299] width 11 height 17
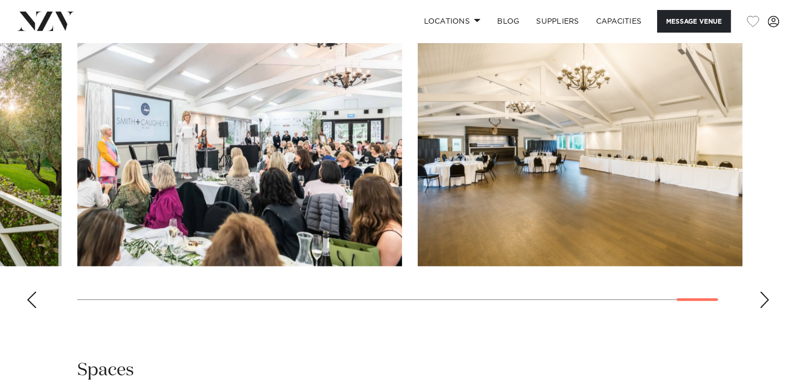
click at [759, 291] on div "Next slide" at bounding box center [764, 299] width 11 height 17
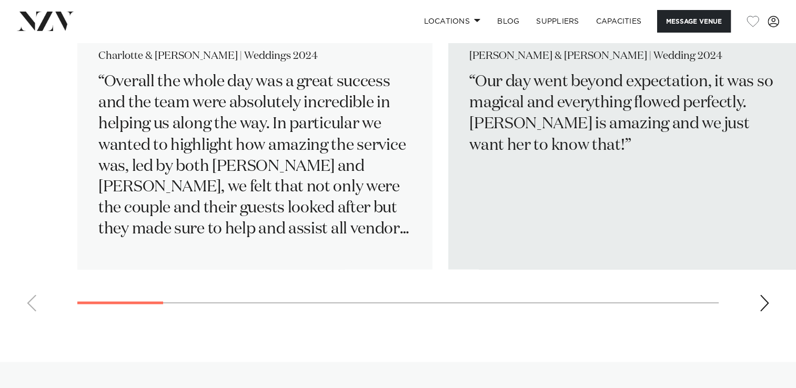
scroll to position [1857, 0]
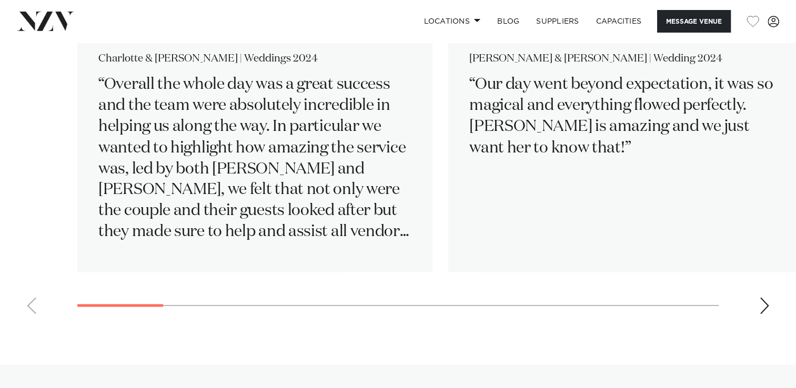
click at [763, 297] on div "Next slide" at bounding box center [764, 305] width 11 height 17
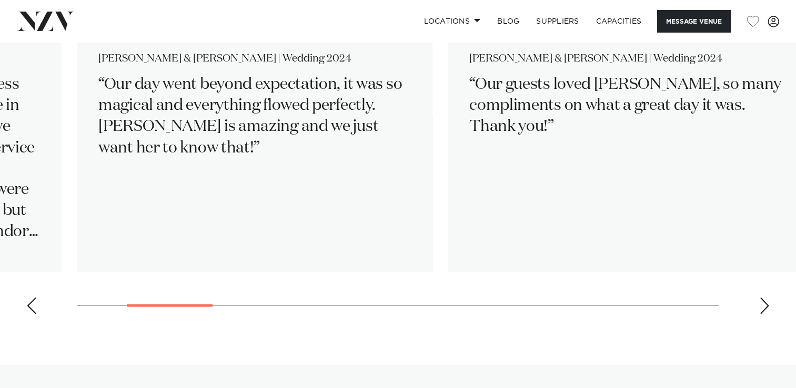
click at [763, 297] on div "Next slide" at bounding box center [764, 305] width 11 height 17
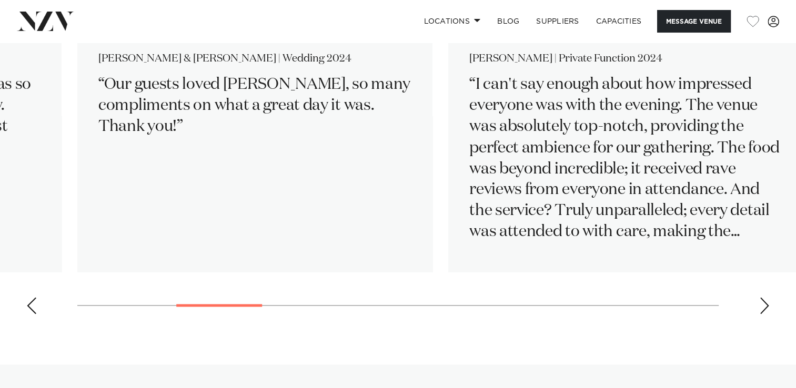
click at [763, 297] on div "Next slide" at bounding box center [764, 305] width 11 height 17
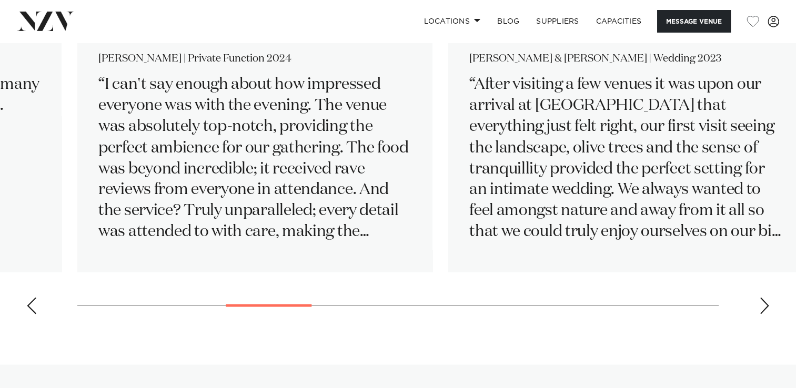
click at [763, 297] on div "Next slide" at bounding box center [764, 305] width 11 height 17
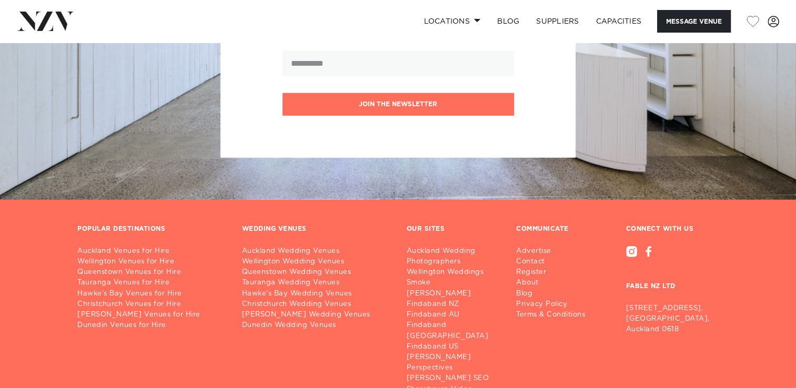
scroll to position [3476, 0]
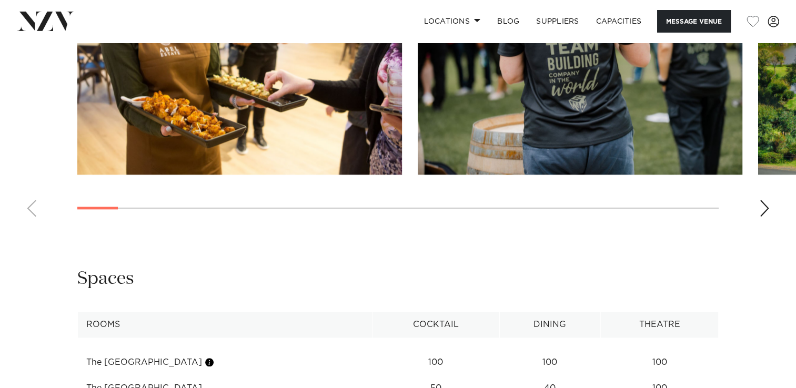
scroll to position [990, 0]
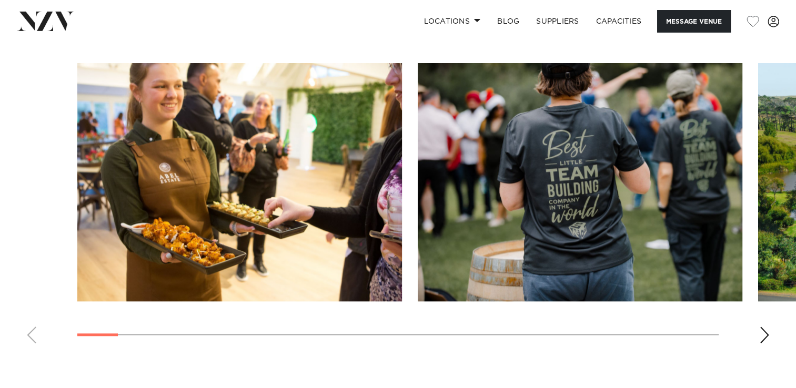
click at [762, 327] on div "Next slide" at bounding box center [764, 335] width 11 height 17
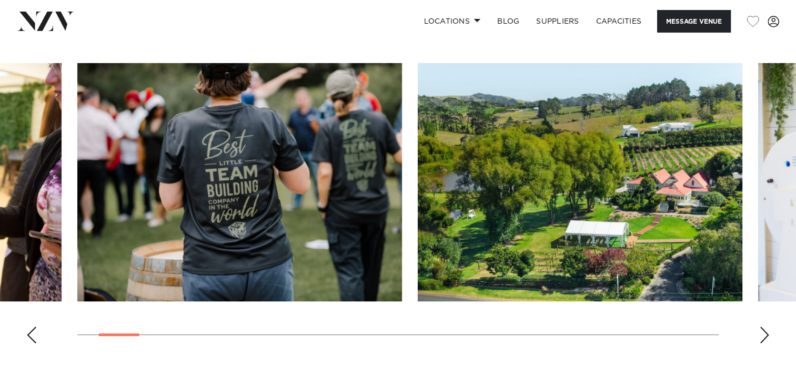
click at [762, 327] on div "Next slide" at bounding box center [764, 335] width 11 height 17
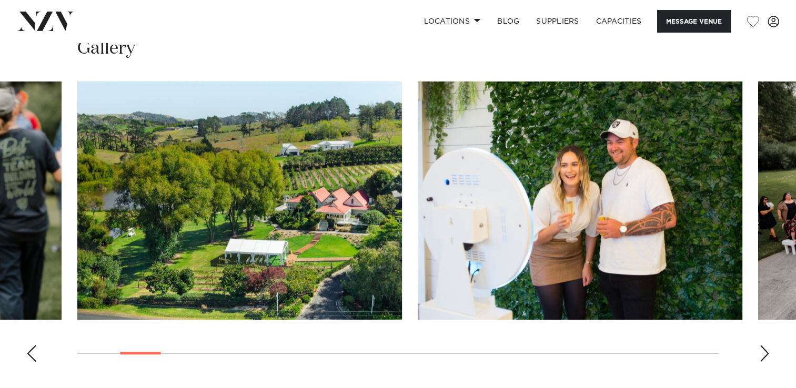
scroll to position [970, 0]
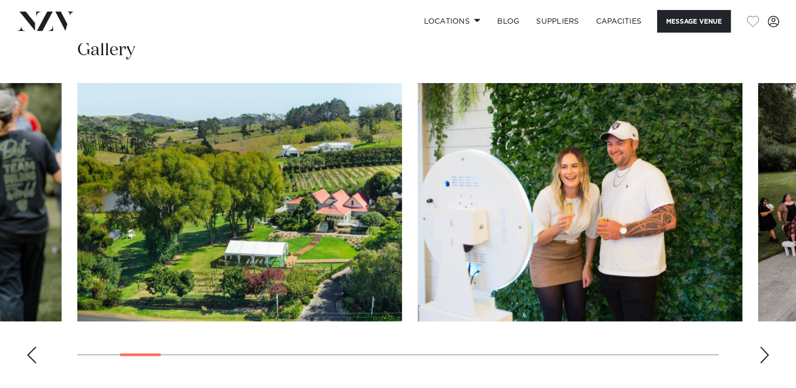
click at [766, 347] on div "Next slide" at bounding box center [764, 355] width 11 height 17
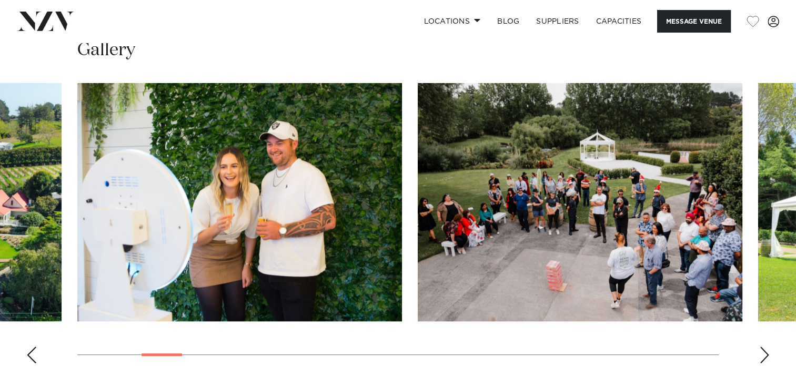
click at [766, 347] on div "Next slide" at bounding box center [764, 355] width 11 height 17
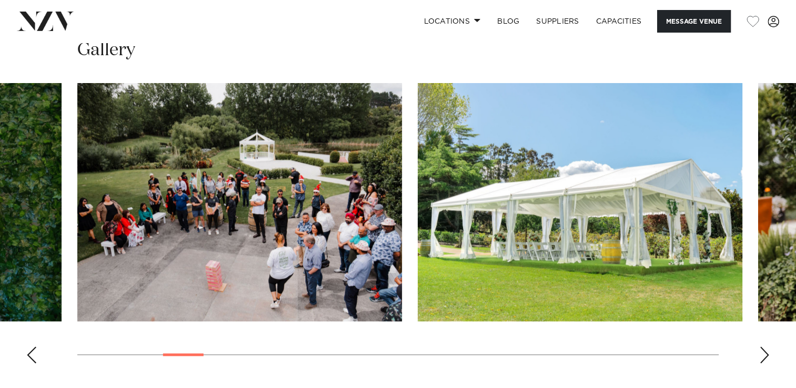
click at [766, 347] on div "Next slide" at bounding box center [764, 355] width 11 height 17
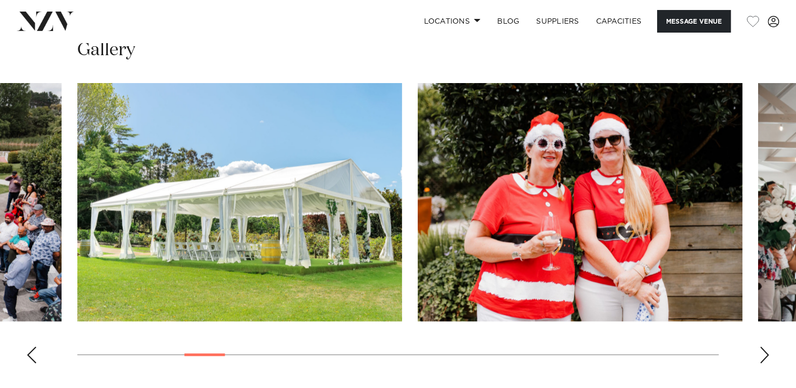
click at [766, 347] on div "Next slide" at bounding box center [764, 355] width 11 height 17
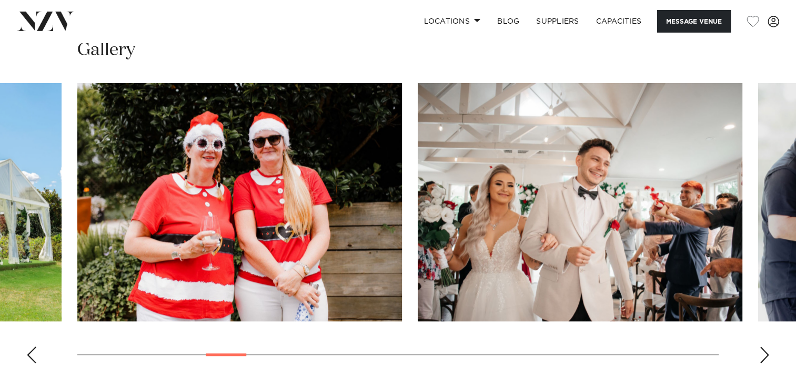
click at [766, 347] on div "Next slide" at bounding box center [764, 355] width 11 height 17
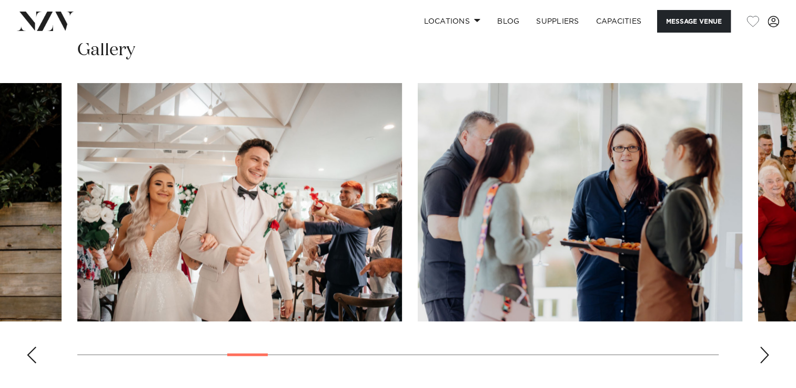
click at [766, 347] on div "Next slide" at bounding box center [764, 355] width 11 height 17
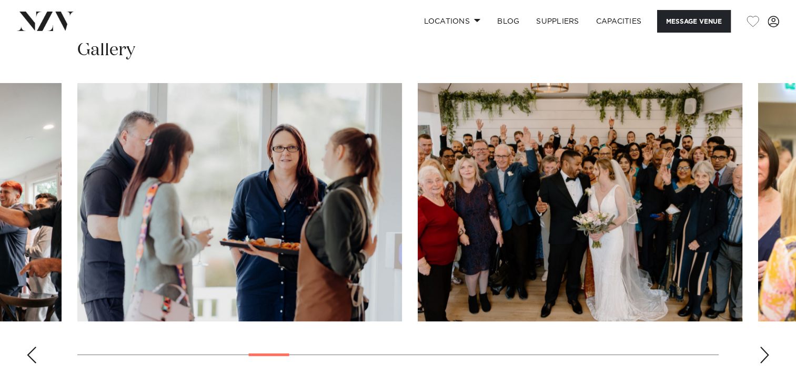
click at [766, 347] on div "Next slide" at bounding box center [764, 355] width 11 height 17
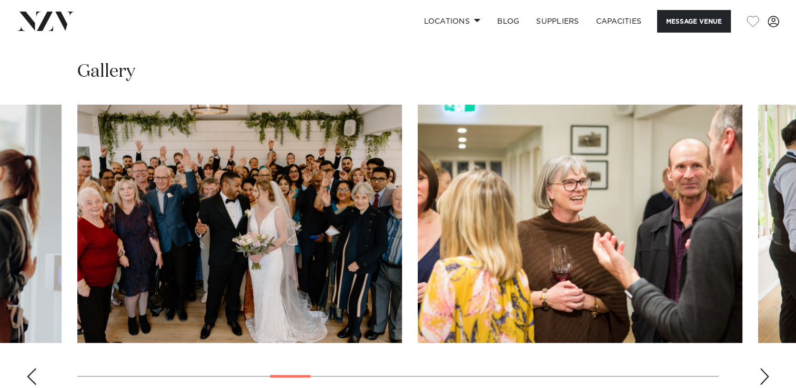
scroll to position [948, 0]
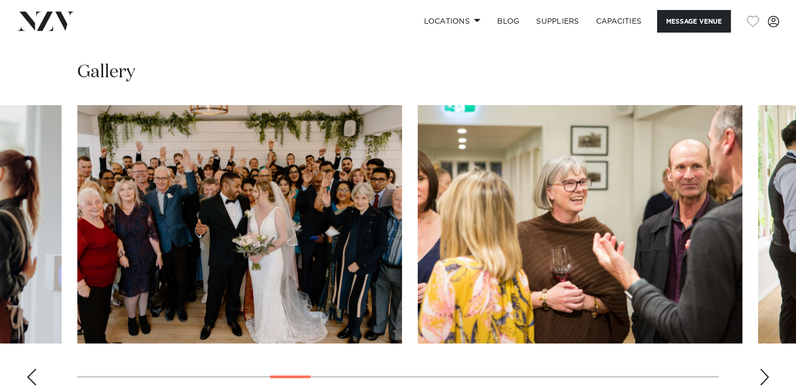
click at [764, 369] on div "Next slide" at bounding box center [764, 377] width 11 height 17
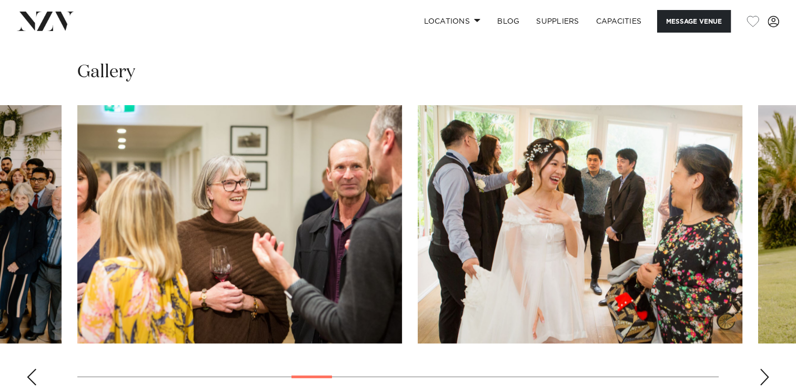
click at [764, 369] on div "Next slide" at bounding box center [764, 377] width 11 height 17
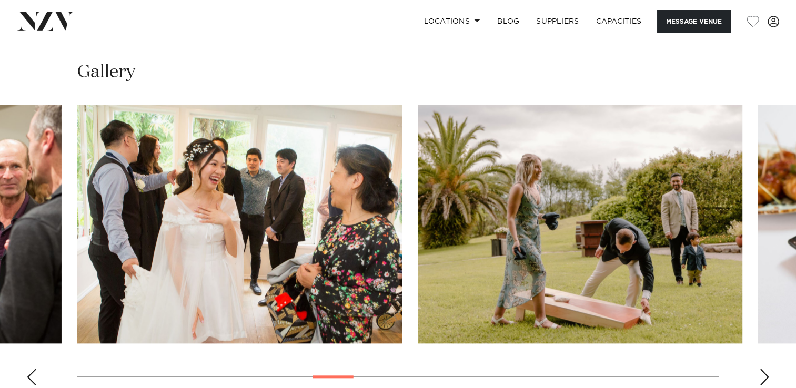
click at [764, 369] on div "Next slide" at bounding box center [764, 377] width 11 height 17
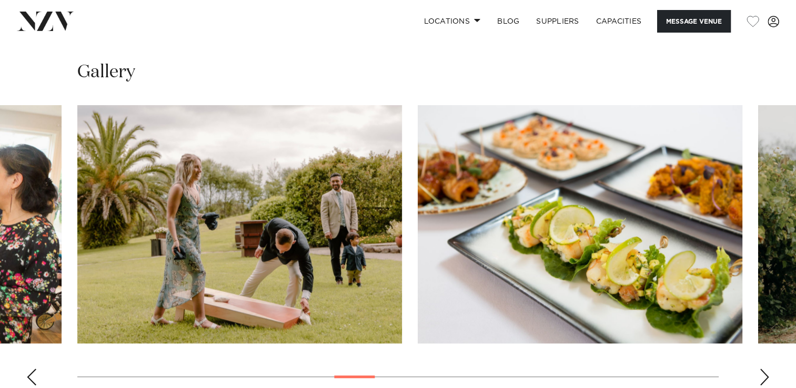
click at [764, 369] on div "Next slide" at bounding box center [764, 377] width 11 height 17
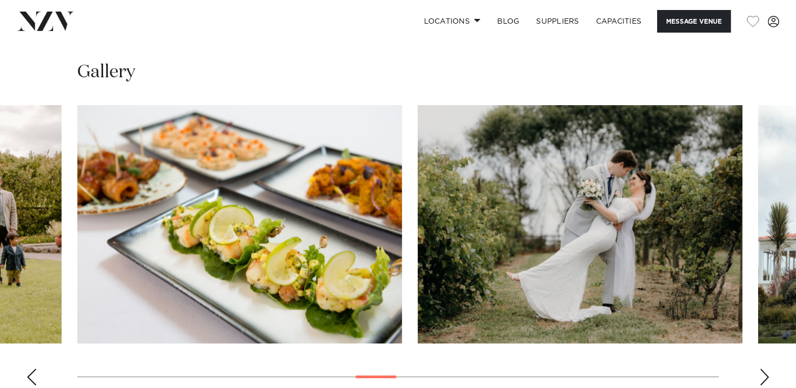
click at [764, 369] on div "Next slide" at bounding box center [764, 377] width 11 height 17
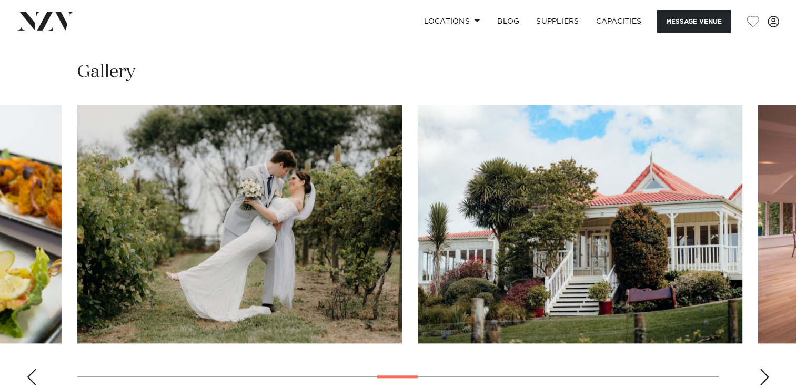
click at [764, 369] on div "Next slide" at bounding box center [764, 377] width 11 height 17
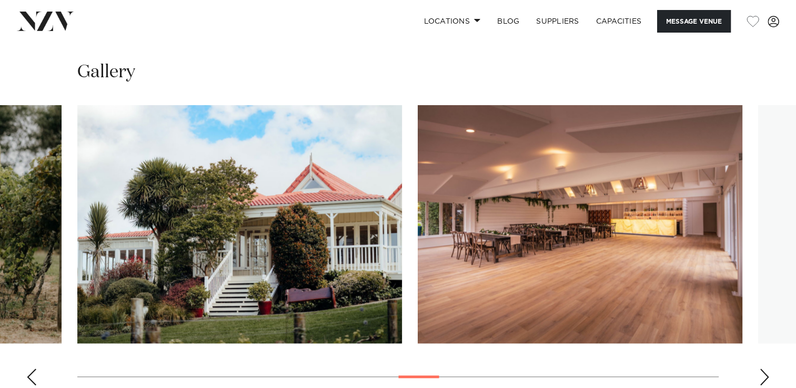
click at [764, 369] on div "Next slide" at bounding box center [764, 377] width 11 height 17
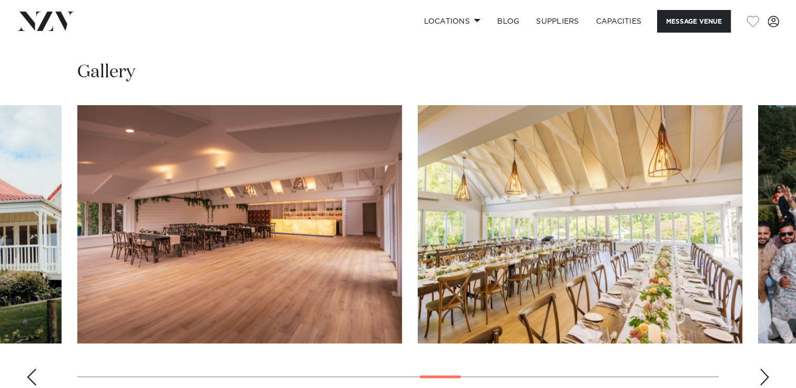
click at [764, 369] on div "Next slide" at bounding box center [764, 377] width 11 height 17
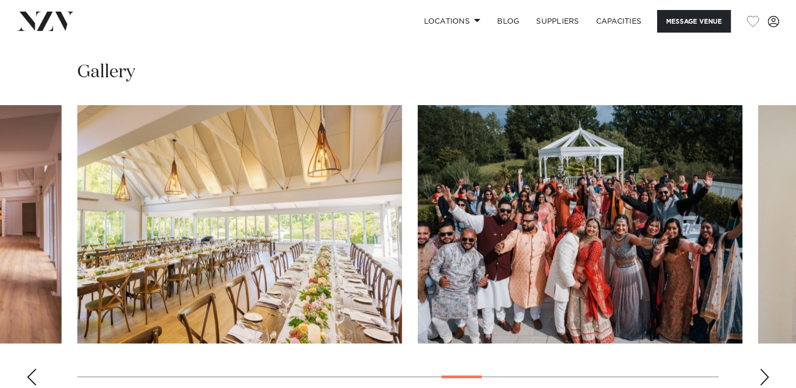
click at [764, 369] on div "Next slide" at bounding box center [764, 377] width 11 height 17
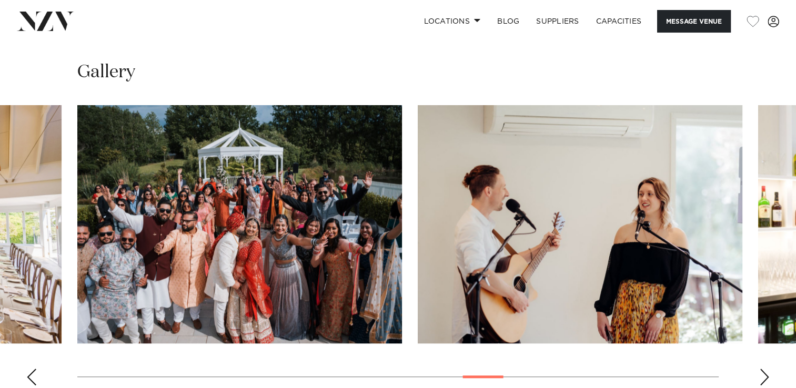
click at [764, 369] on div "Next slide" at bounding box center [764, 377] width 11 height 17
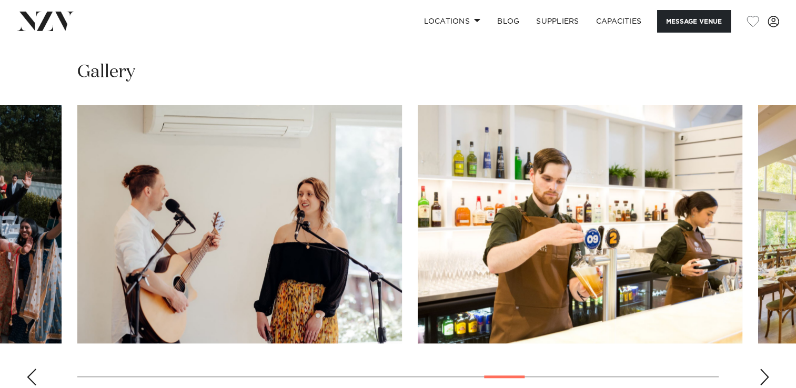
click at [764, 369] on div "Next slide" at bounding box center [764, 377] width 11 height 17
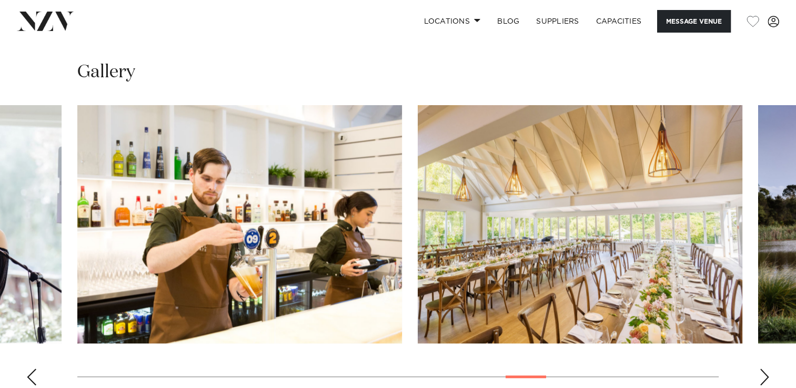
click at [764, 369] on div "Next slide" at bounding box center [764, 377] width 11 height 17
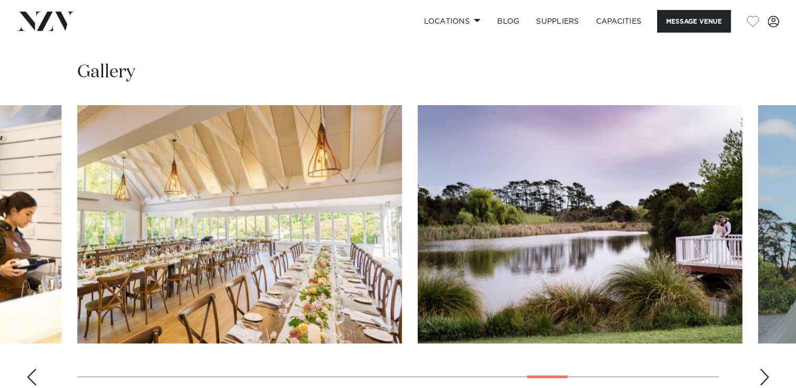
click at [764, 369] on div "Next slide" at bounding box center [764, 377] width 11 height 17
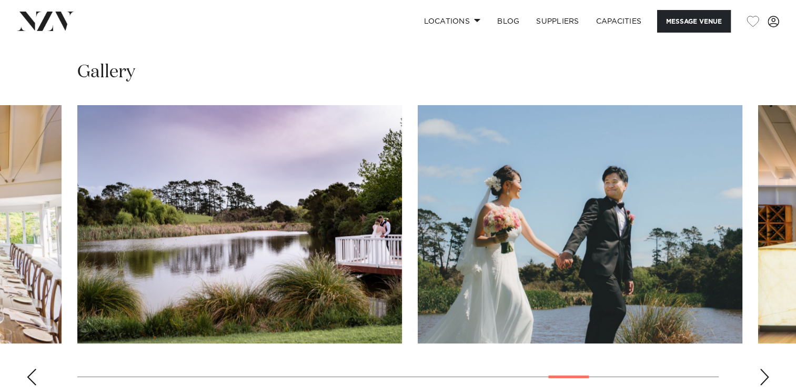
click at [764, 369] on div "Next slide" at bounding box center [764, 377] width 11 height 17
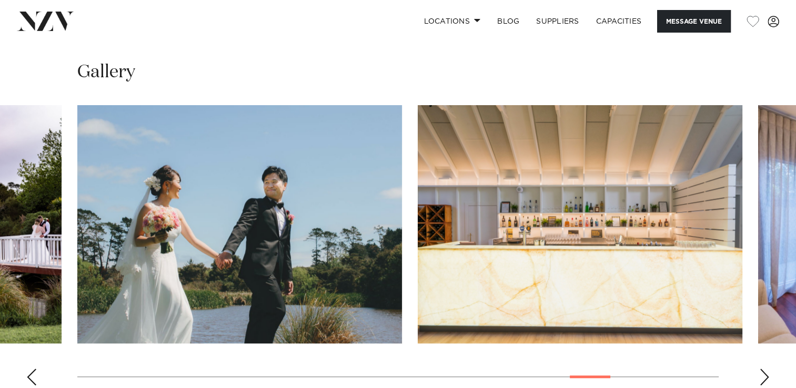
click at [764, 369] on div "Next slide" at bounding box center [764, 377] width 11 height 17
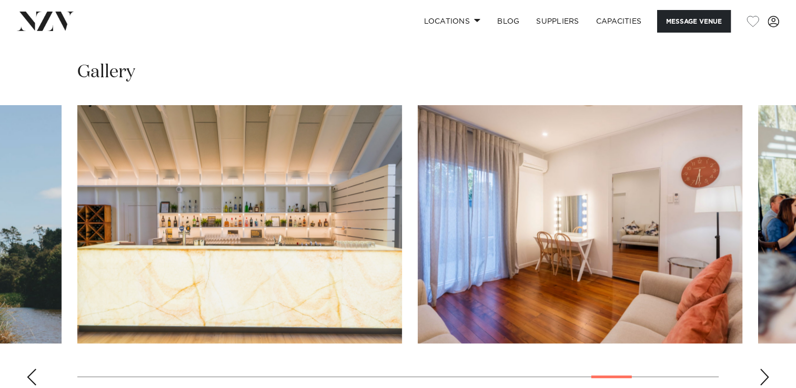
click at [764, 369] on div "Next slide" at bounding box center [764, 377] width 11 height 17
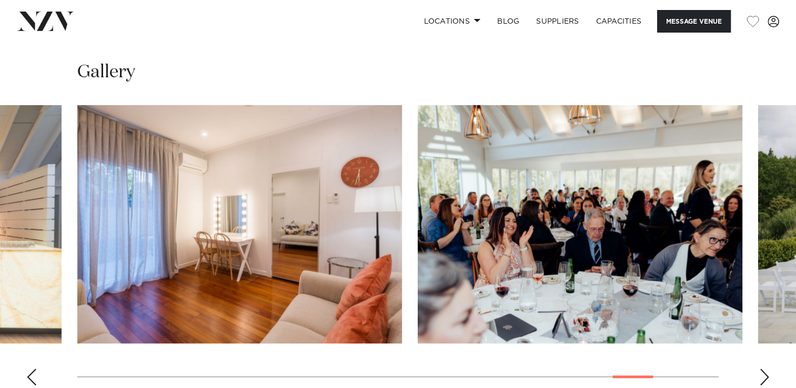
click at [764, 369] on div "Next slide" at bounding box center [764, 377] width 11 height 17
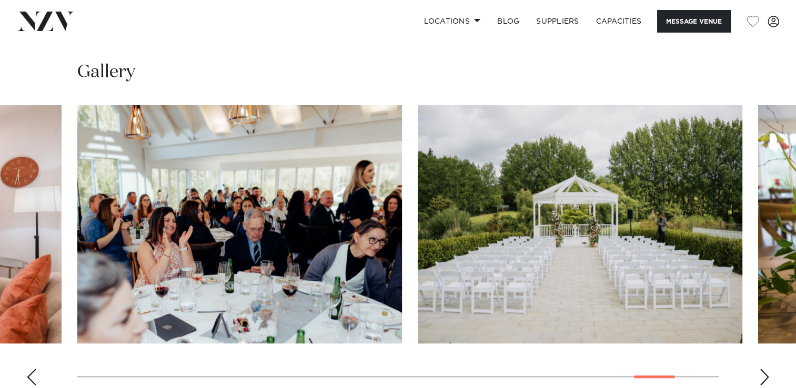
click at [764, 369] on div "Next slide" at bounding box center [764, 377] width 11 height 17
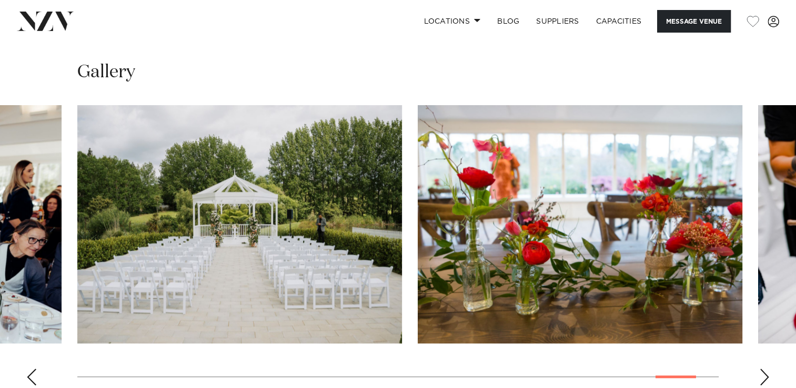
click at [764, 369] on div "Next slide" at bounding box center [764, 377] width 11 height 17
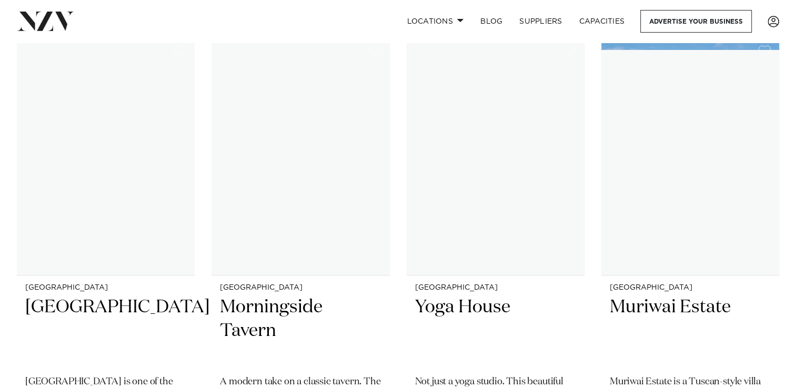
scroll to position [12852, 0]
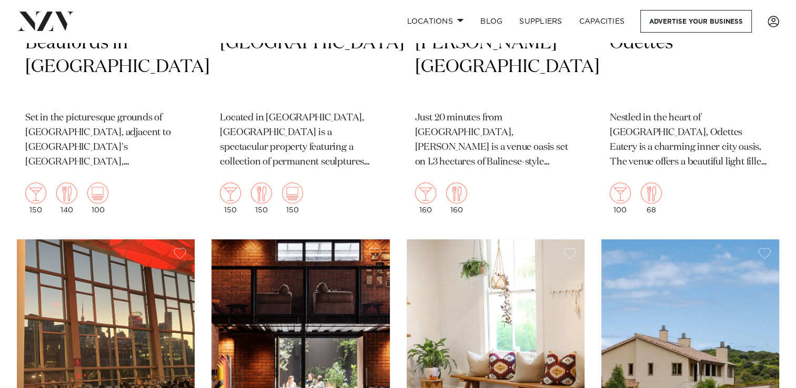
click at [680, 348] on img at bounding box center [690, 358] width 178 height 239
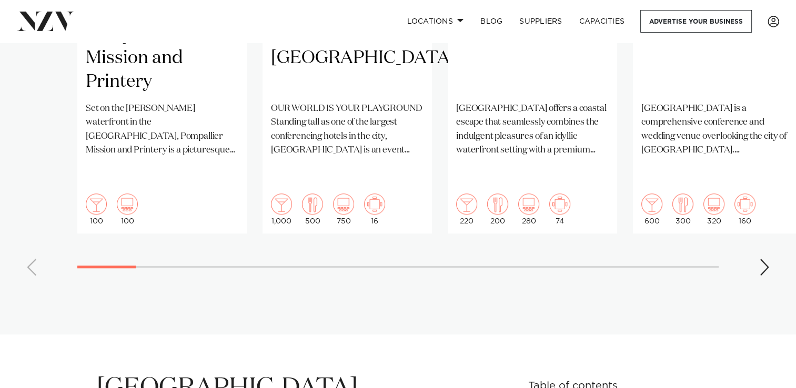
scroll to position [1018, 0]
click at [749, 248] on swiper-container "Northland Pompallier Mission and Printery Set on the [PERSON_NAME] waterfront i…" at bounding box center [398, 28] width 796 height 509
click at [761, 258] on div "Next slide" at bounding box center [764, 266] width 11 height 17
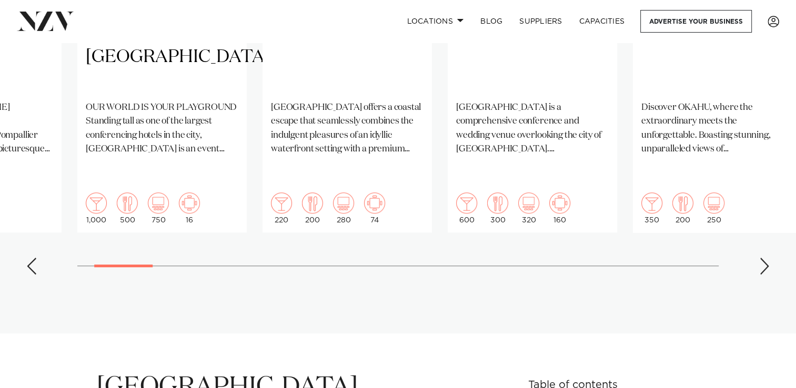
click at [761, 258] on div "Next slide" at bounding box center [764, 266] width 11 height 17
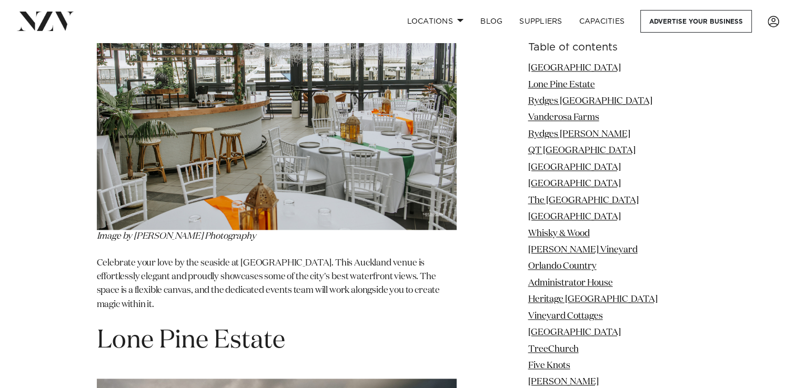
scroll to position [1454, 0]
click at [581, 235] on link "Whisky & Wood" at bounding box center [559, 233] width 62 height 9
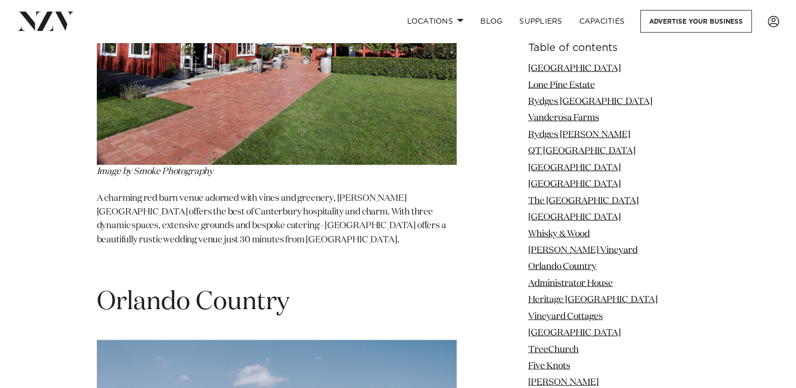
scroll to position [5890, 0]
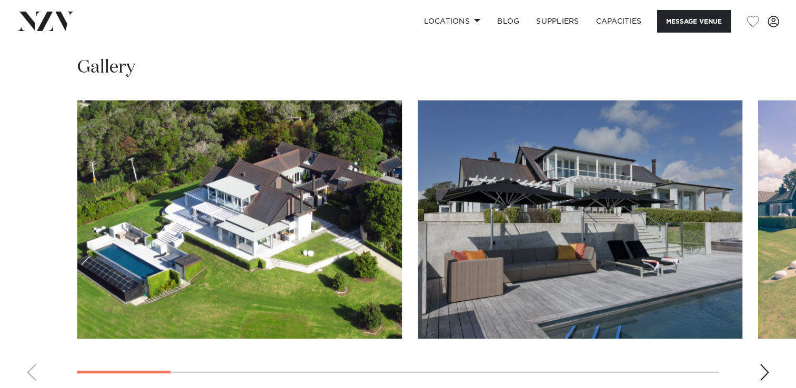
scroll to position [919, 0]
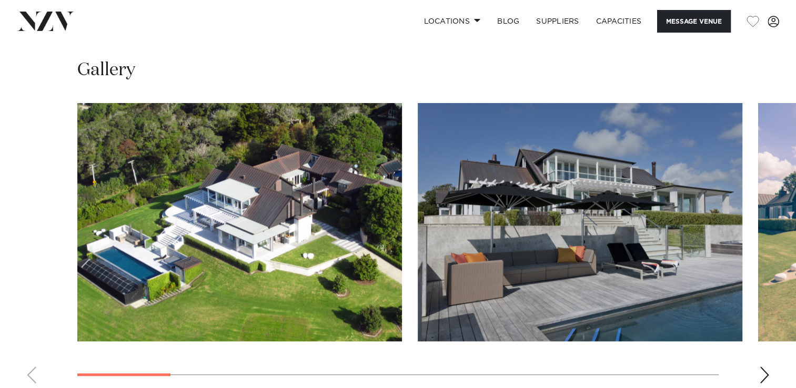
click at [760, 361] on swiper-container at bounding box center [398, 247] width 796 height 289
click at [762, 374] on div "Next slide" at bounding box center [764, 375] width 11 height 17
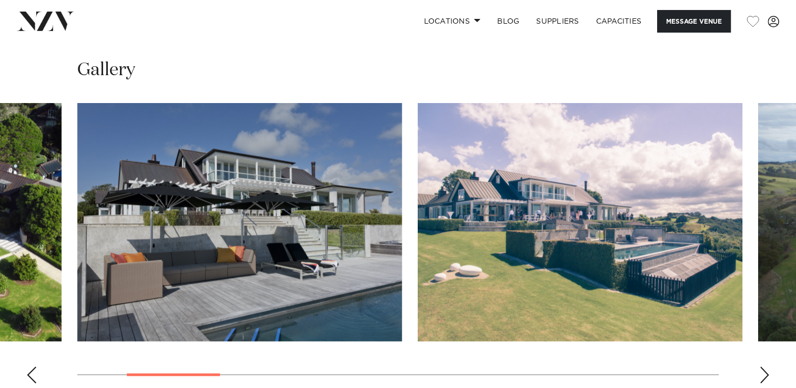
click at [762, 374] on div "Next slide" at bounding box center [764, 375] width 11 height 17
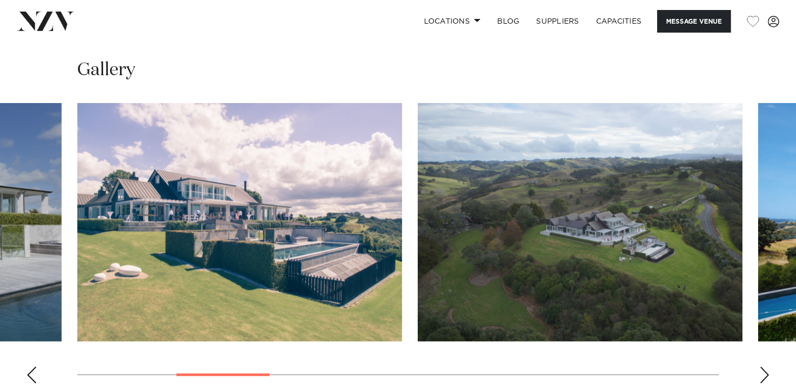
click at [762, 374] on div "Next slide" at bounding box center [764, 375] width 11 height 17
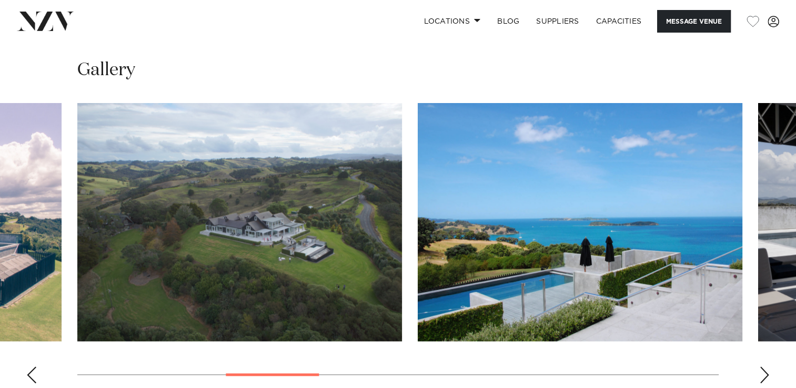
click at [762, 374] on div "Next slide" at bounding box center [764, 375] width 11 height 17
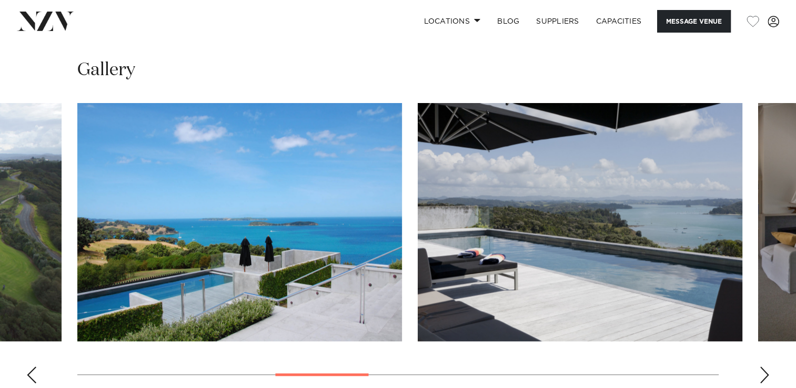
click at [762, 374] on div "Next slide" at bounding box center [764, 375] width 11 height 17
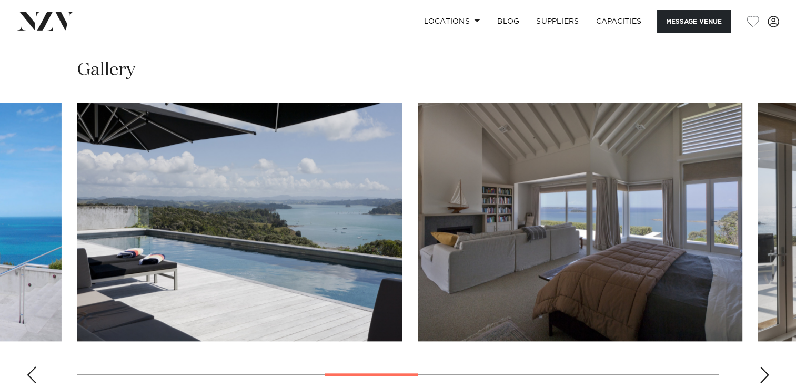
click at [762, 374] on div "Next slide" at bounding box center [764, 375] width 11 height 17
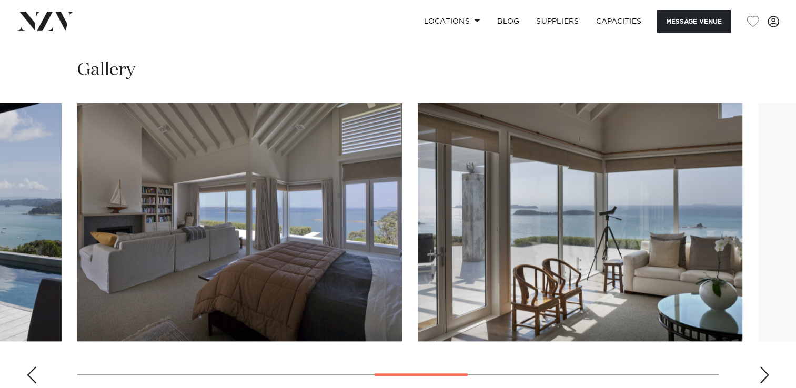
click at [762, 374] on div "Next slide" at bounding box center [764, 375] width 11 height 17
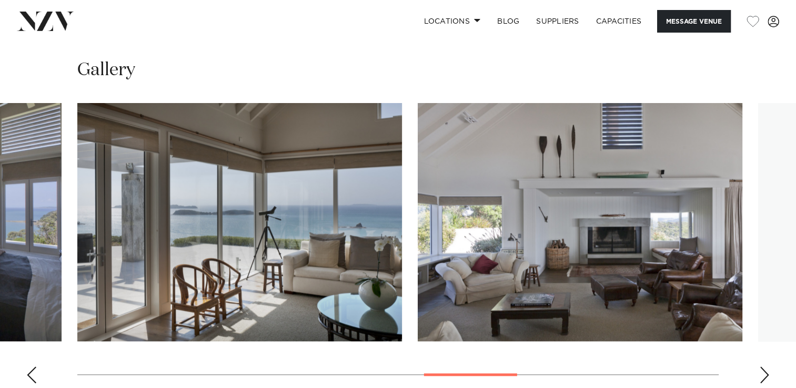
click at [762, 374] on div "Next slide" at bounding box center [764, 375] width 11 height 17
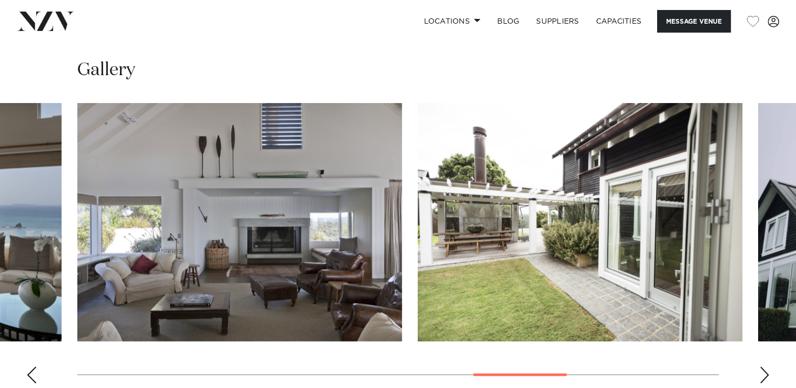
click at [762, 374] on div "Next slide" at bounding box center [764, 375] width 11 height 17
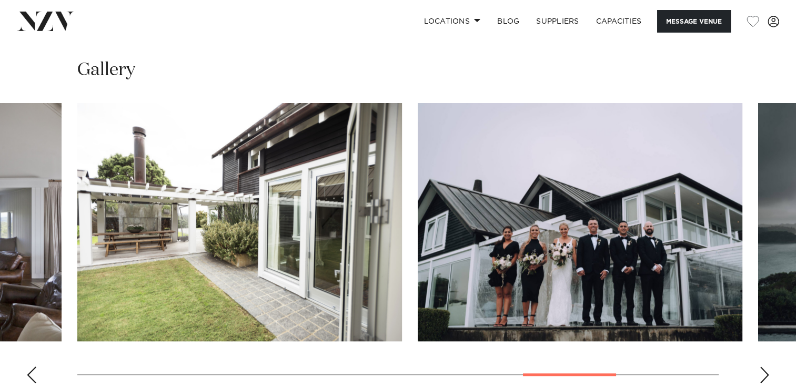
click at [762, 374] on div "Next slide" at bounding box center [764, 375] width 11 height 17
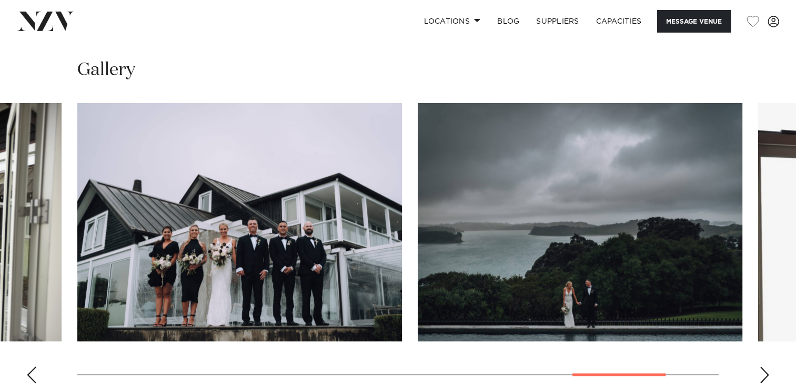
click at [762, 374] on div "Next slide" at bounding box center [764, 375] width 11 height 17
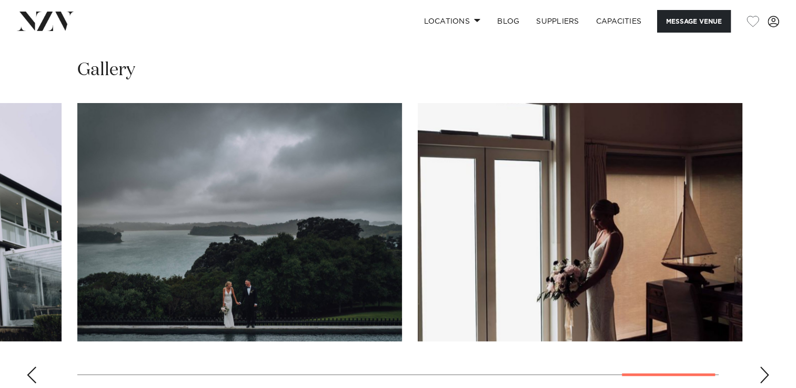
click at [762, 374] on div "Next slide" at bounding box center [764, 375] width 11 height 17
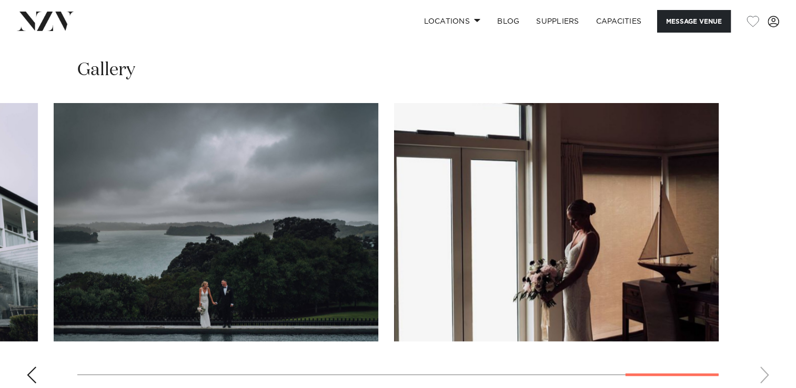
click at [737, 388] on html "Locations Auckland Wellington Christchurch Queenstown Hamilton Northland Bay of…" at bounding box center [398, 386] width 796 height 2611
click at [474, 24] on link "Locations" at bounding box center [452, 21] width 74 height 23
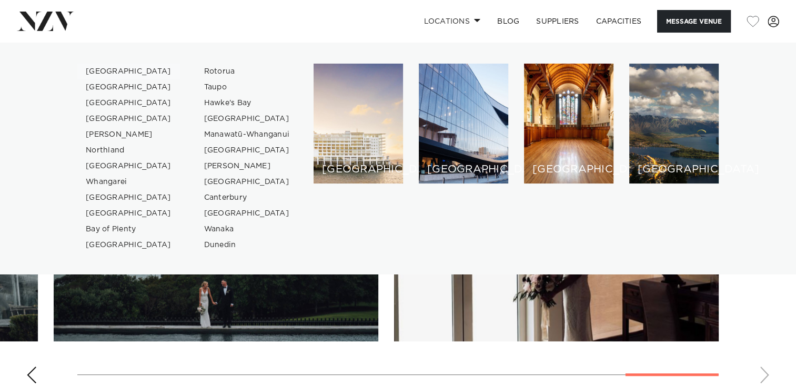
click at [120, 72] on link "[GEOGRAPHIC_DATA]" at bounding box center [128, 72] width 103 height 16
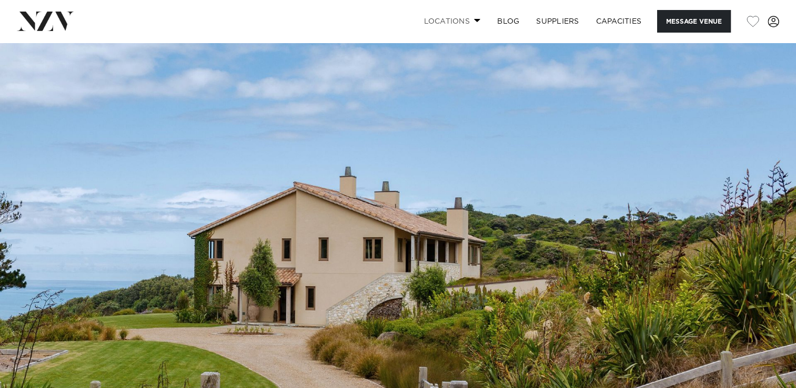
click at [428, 23] on link "Locations" at bounding box center [452, 21] width 74 height 23
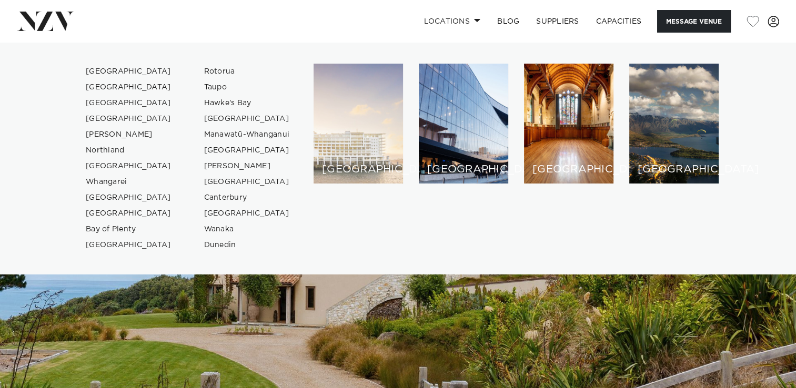
click at [337, 135] on div "[GEOGRAPHIC_DATA]" at bounding box center [357, 124] width 89 height 120
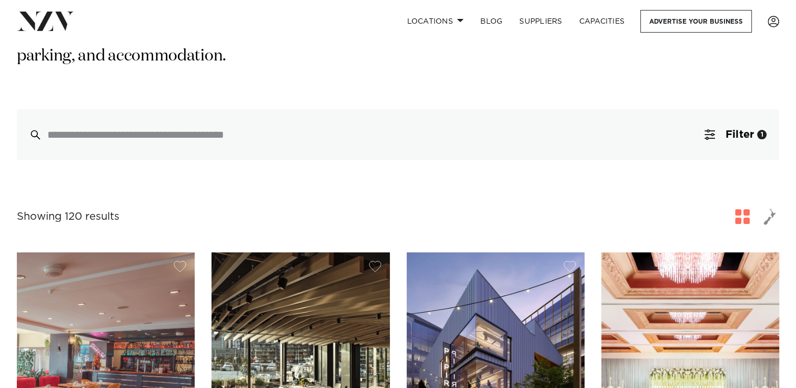
scroll to position [219, 0]
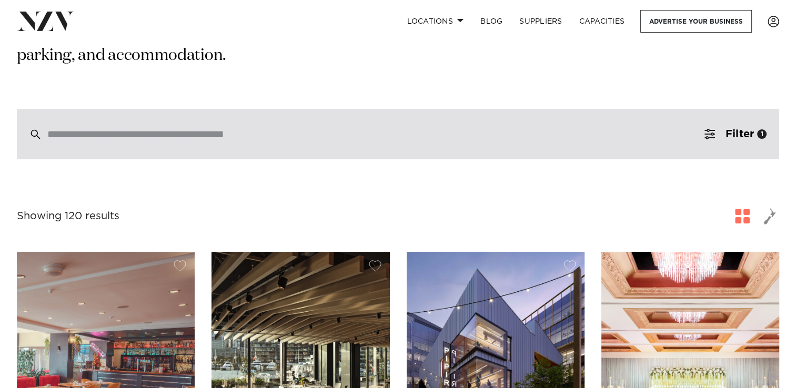
click at [318, 109] on div at bounding box center [398, 134] width 762 height 50
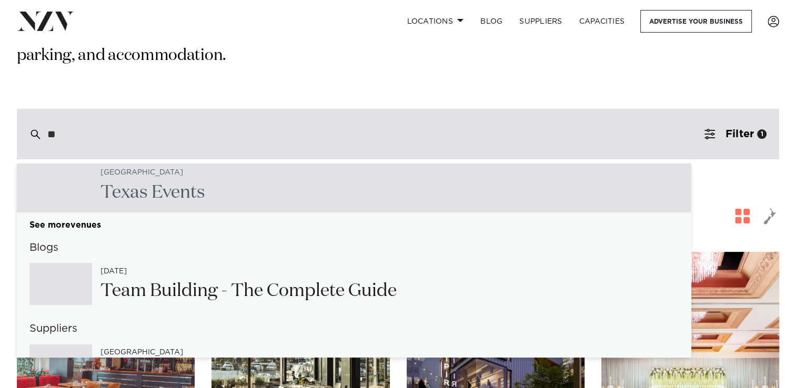
scroll to position [952, 0]
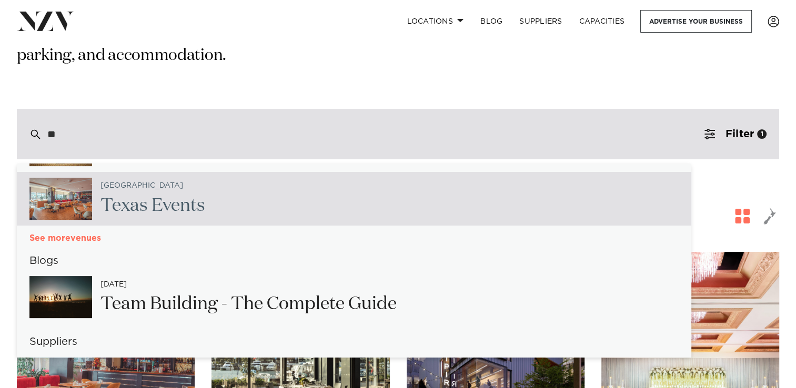
click at [73, 234] on link "venues" at bounding box center [354, 238] width 674 height 9
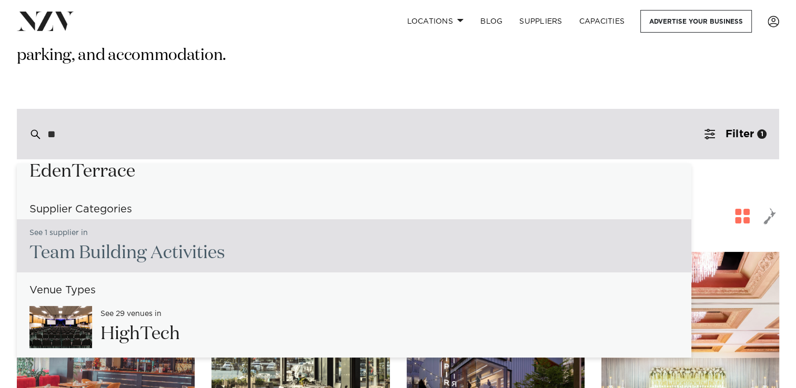
scroll to position [27, 0]
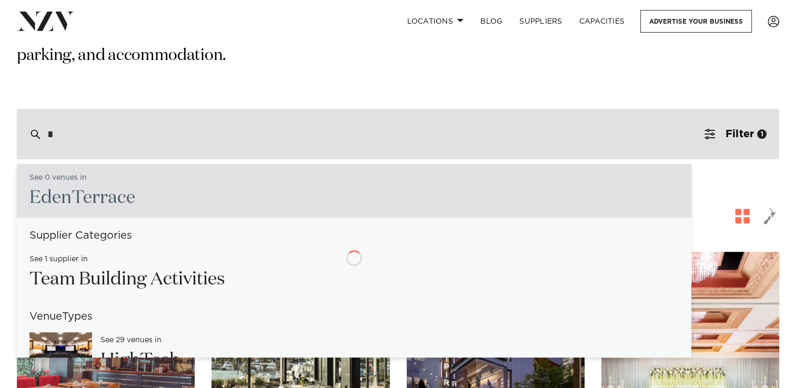
type input "**"
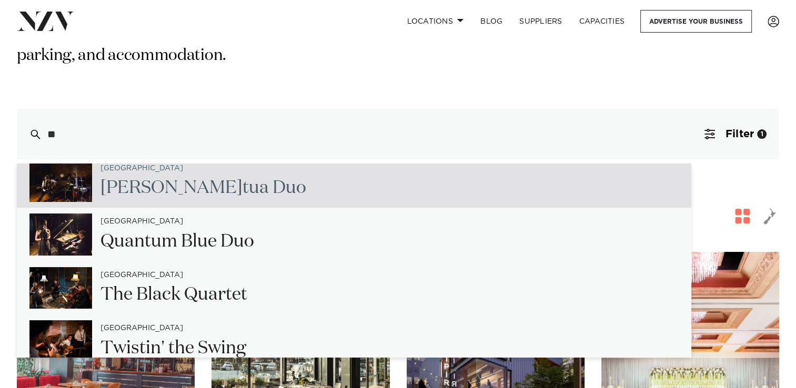
scroll to position [442, 0]
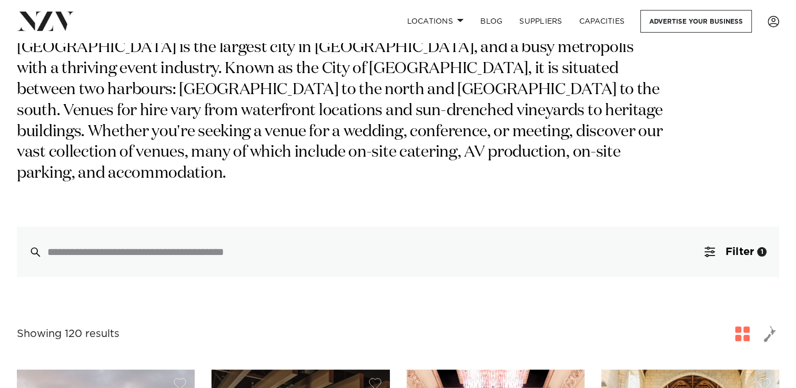
scroll to position [101, 0]
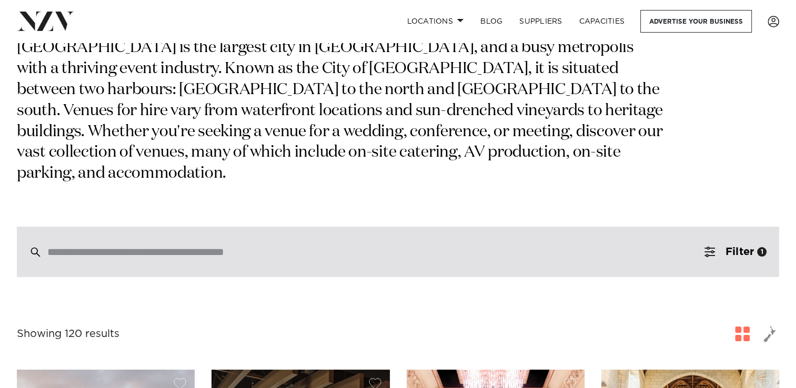
click at [557, 244] on div at bounding box center [398, 252] width 762 height 50
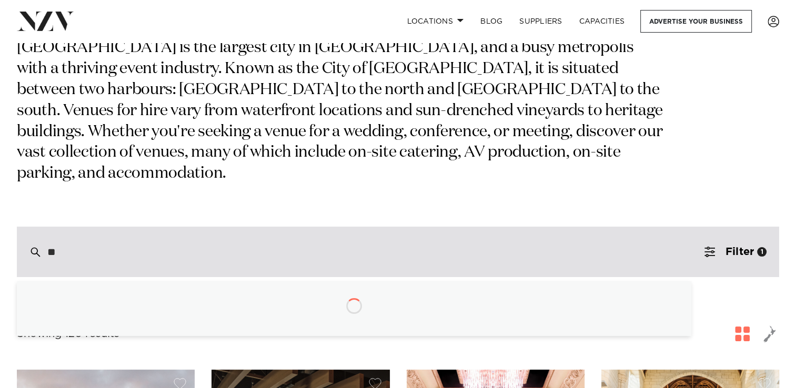
type input "*"
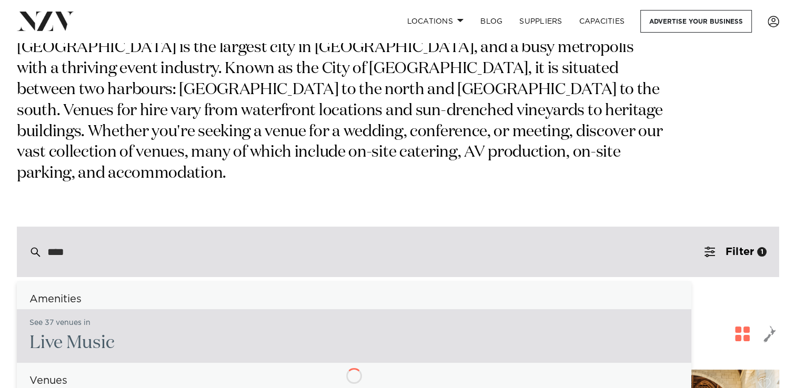
type input "*****"
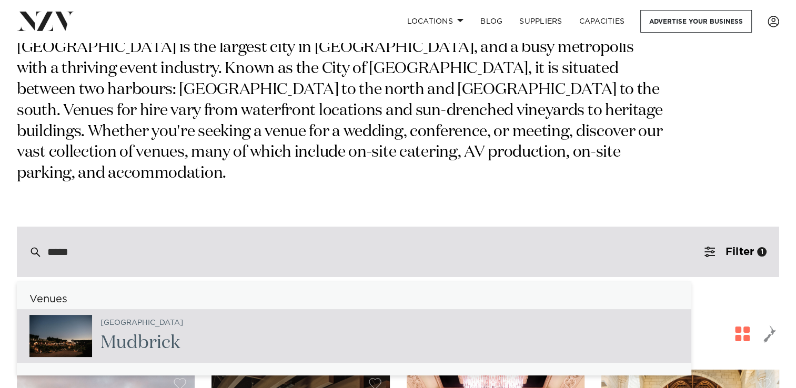
click at [419, 325] on div "Waiheke Island Mudbr ick" at bounding box center [354, 336] width 674 height 54
type input "**********"
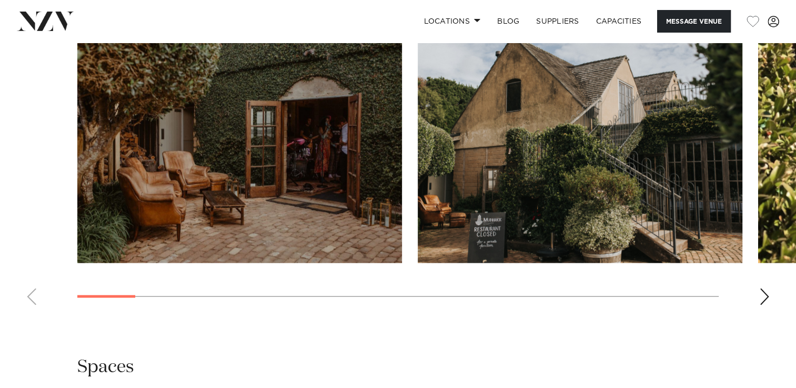
scroll to position [1004, 0]
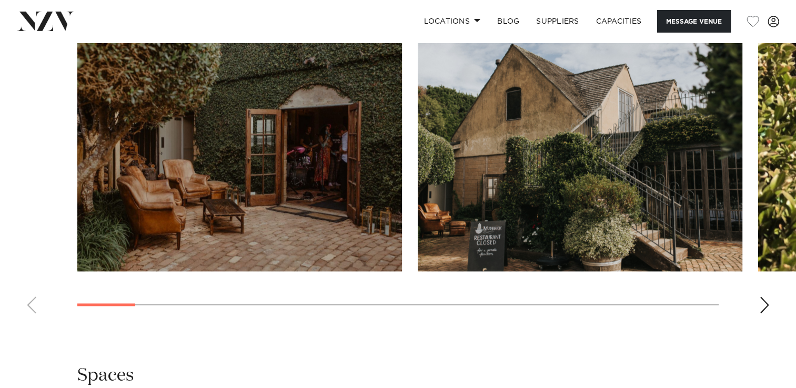
click at [762, 307] on div "Next slide" at bounding box center [764, 305] width 11 height 17
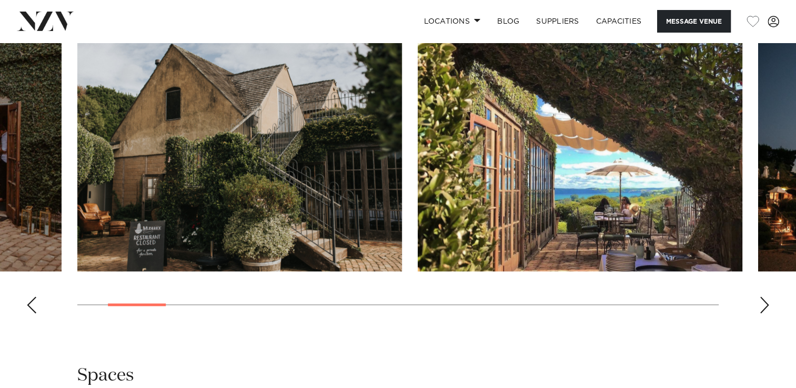
click at [763, 308] on div "Next slide" at bounding box center [764, 305] width 11 height 17
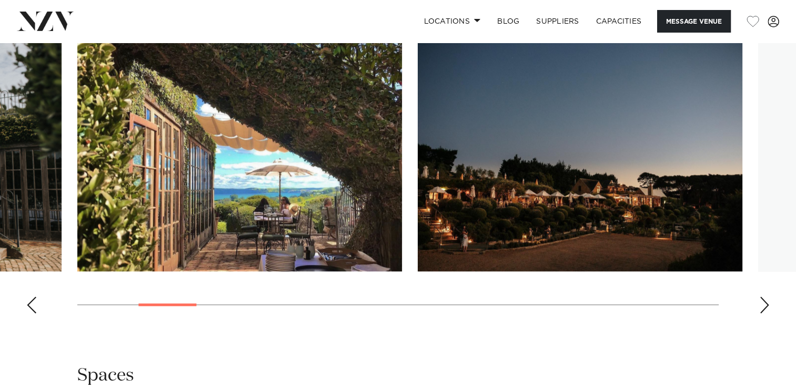
click at [763, 308] on div "Next slide" at bounding box center [764, 305] width 11 height 17
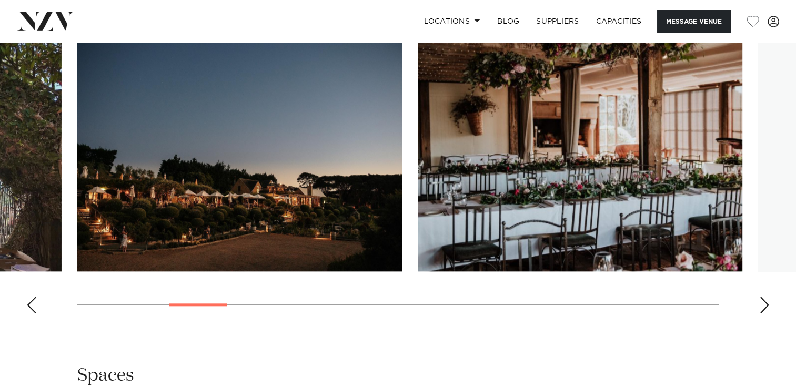
click at [763, 308] on div "Next slide" at bounding box center [764, 305] width 11 height 17
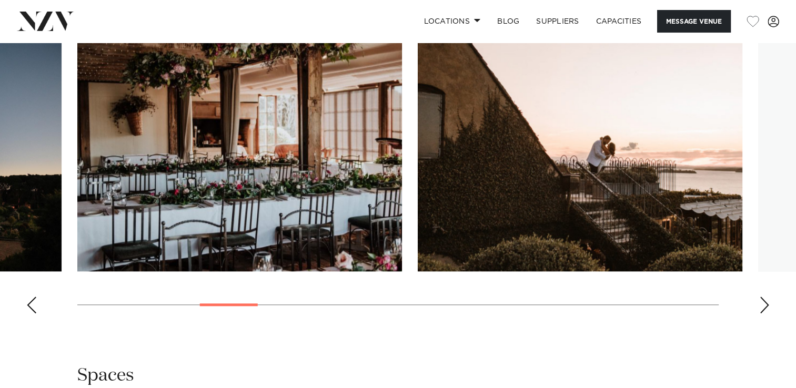
click at [763, 308] on div "Next slide" at bounding box center [764, 305] width 11 height 17
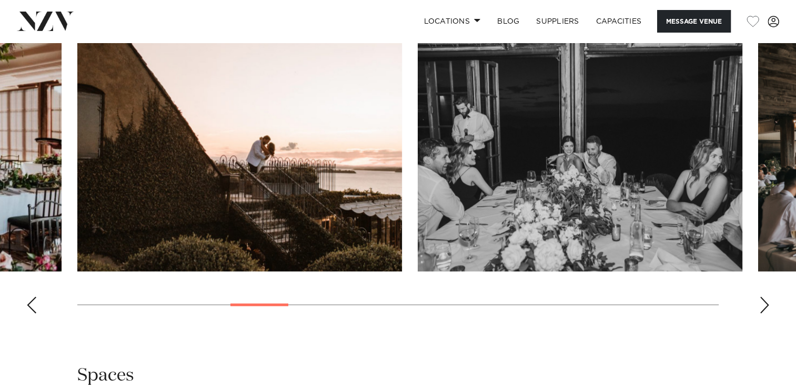
click at [763, 308] on div "Next slide" at bounding box center [764, 305] width 11 height 17
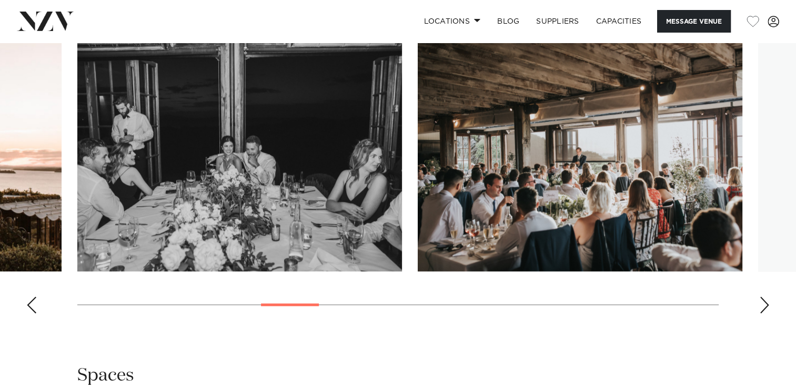
click at [763, 308] on div "Next slide" at bounding box center [764, 305] width 11 height 17
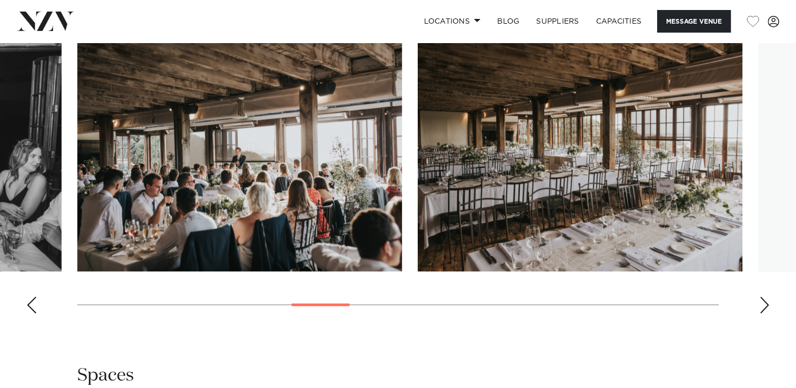
click at [763, 308] on div "Next slide" at bounding box center [764, 305] width 11 height 17
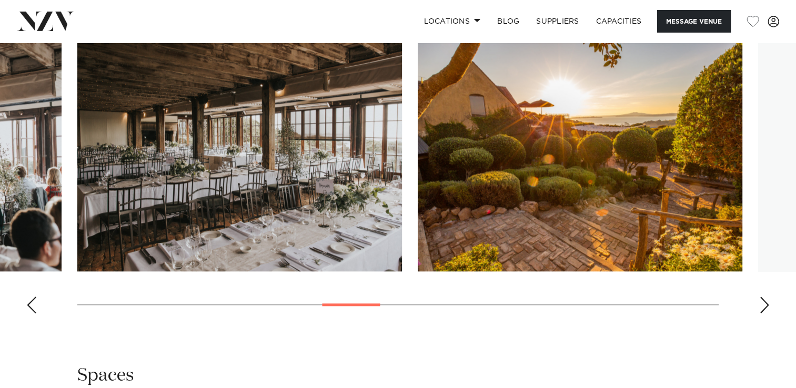
click at [763, 308] on div "Next slide" at bounding box center [764, 305] width 11 height 17
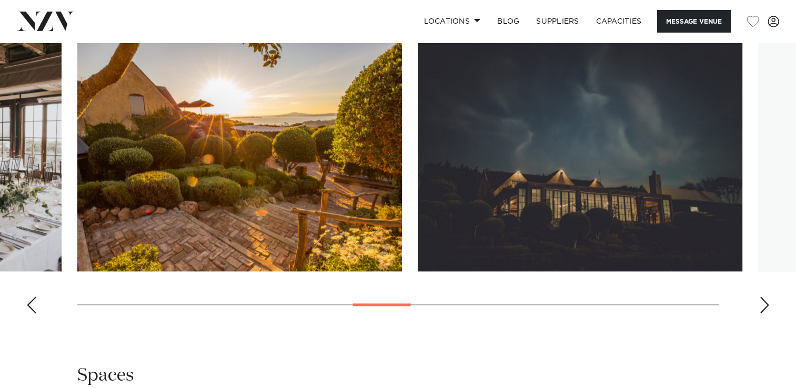
click at [763, 308] on div "Next slide" at bounding box center [764, 305] width 11 height 17
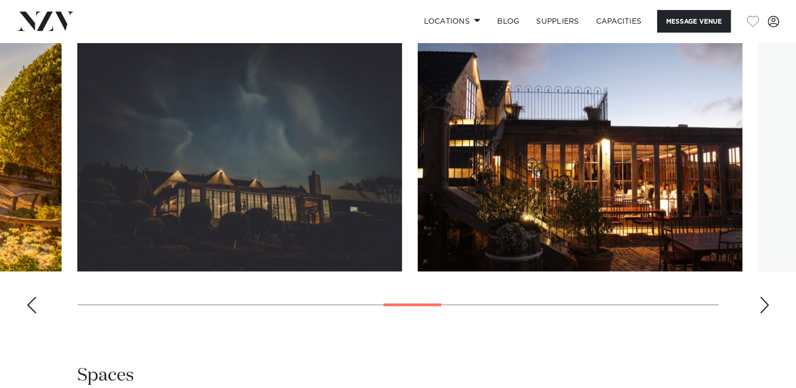
click at [763, 308] on div "Next slide" at bounding box center [764, 305] width 11 height 17
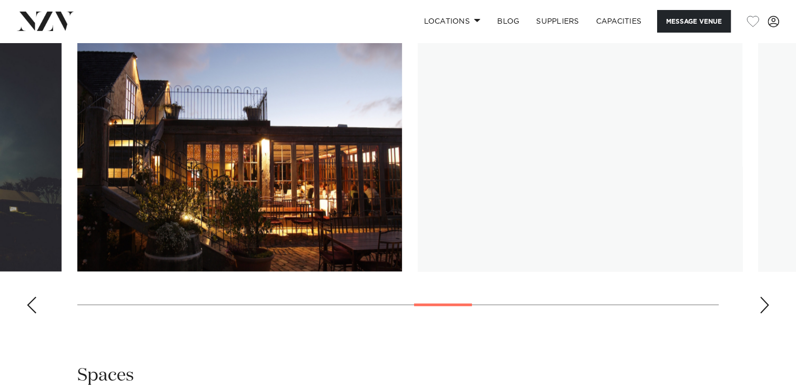
click at [764, 309] on div "Next slide" at bounding box center [764, 305] width 11 height 17
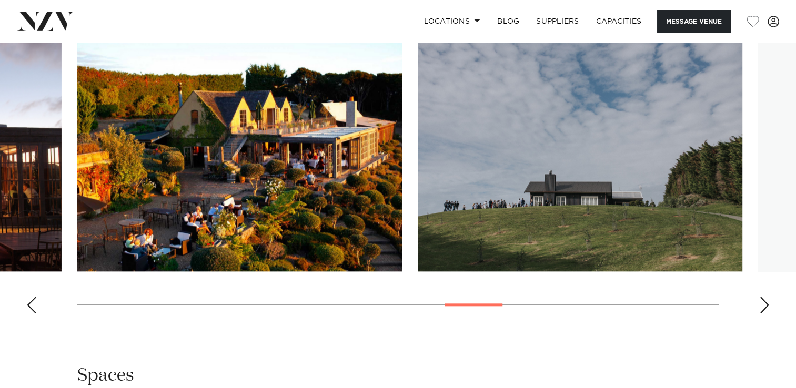
click at [764, 309] on div "Next slide" at bounding box center [764, 305] width 11 height 17
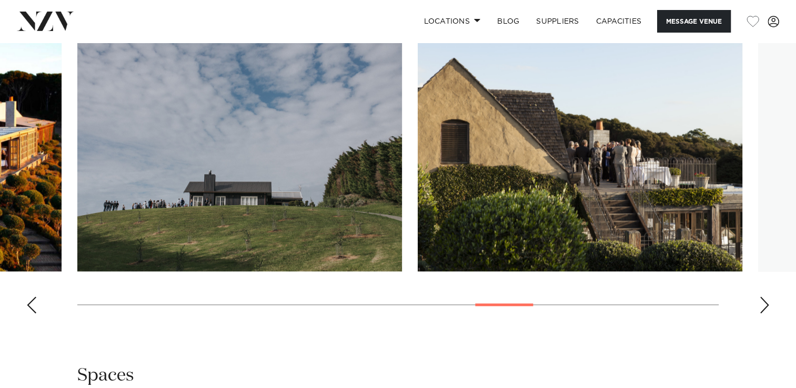
click at [764, 309] on div "Next slide" at bounding box center [764, 305] width 11 height 17
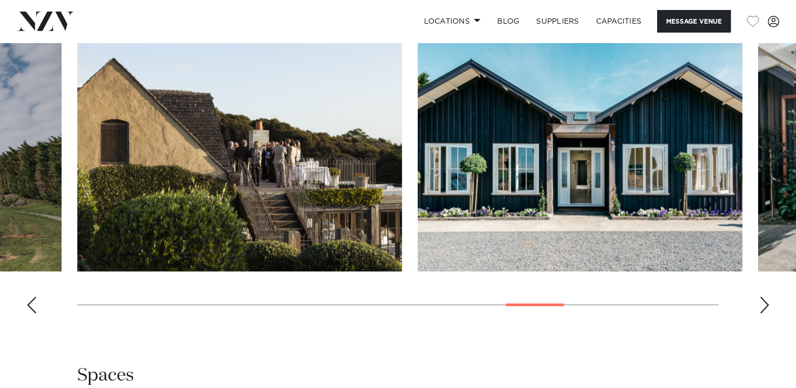
click at [764, 310] on div "Next slide" at bounding box center [764, 305] width 11 height 17
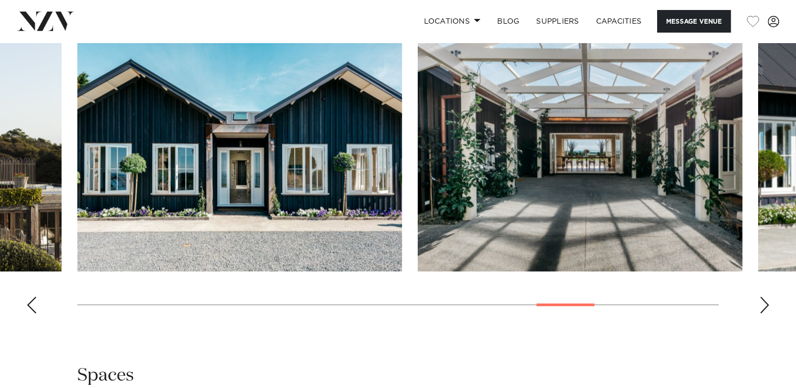
click at [764, 310] on div "Next slide" at bounding box center [764, 305] width 11 height 17
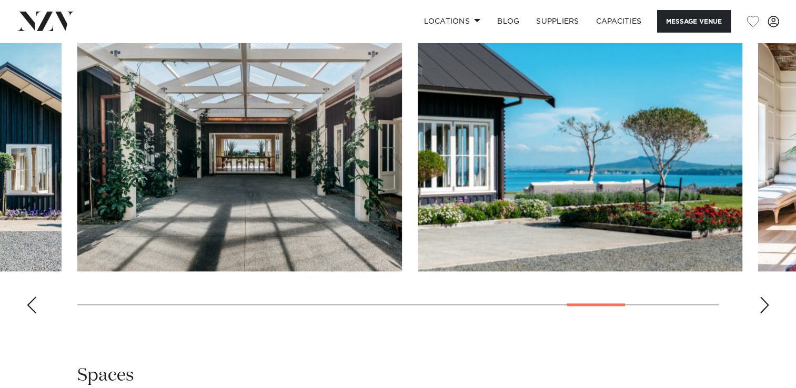
click at [764, 310] on div "Next slide" at bounding box center [764, 305] width 11 height 17
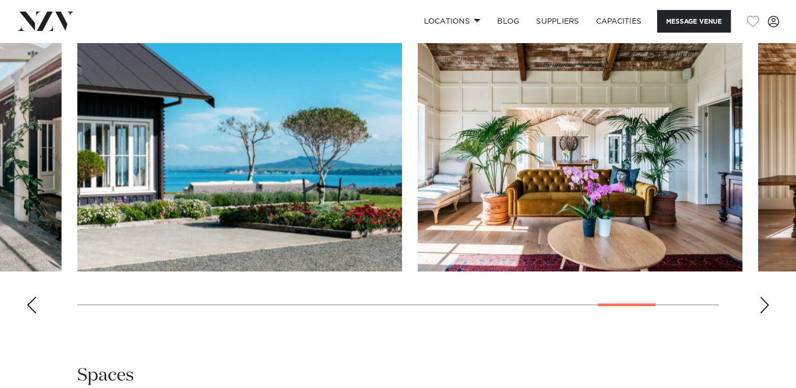
click at [764, 310] on div "Next slide" at bounding box center [764, 305] width 11 height 17
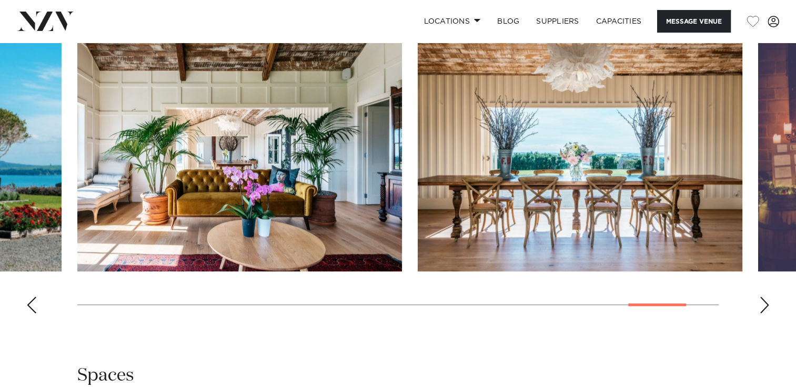
click at [764, 310] on div "Next slide" at bounding box center [764, 305] width 11 height 17
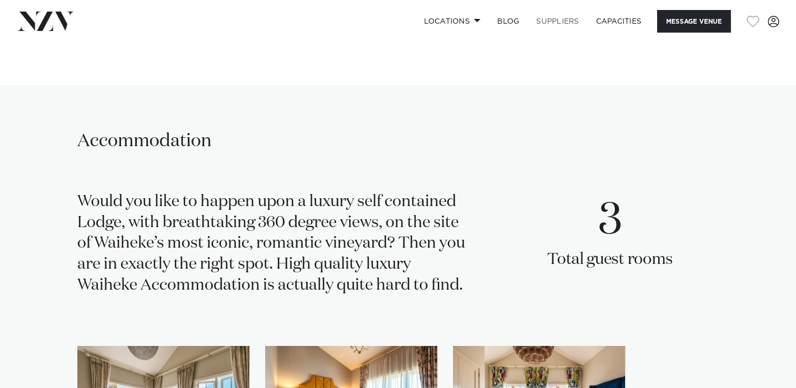
scroll to position [1531, 0]
